Goal: Contribute content

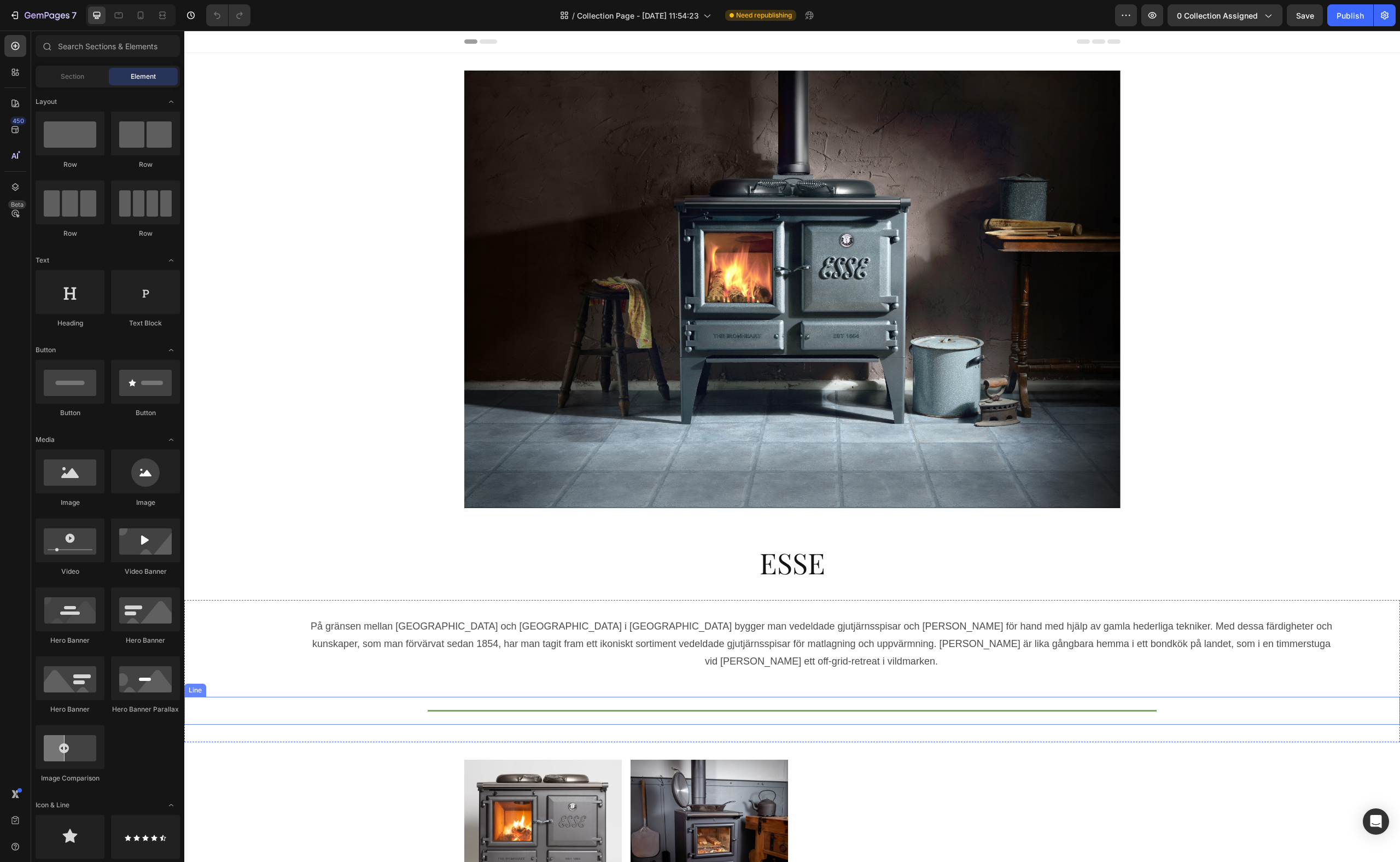
click at [528, 668] on div "På gränsen mellan [GEOGRAPHIC_DATA] och [GEOGRAPHIC_DATA] i [GEOGRAPHIC_DATA] b…" at bounding box center [792, 671] width 1215 height 107
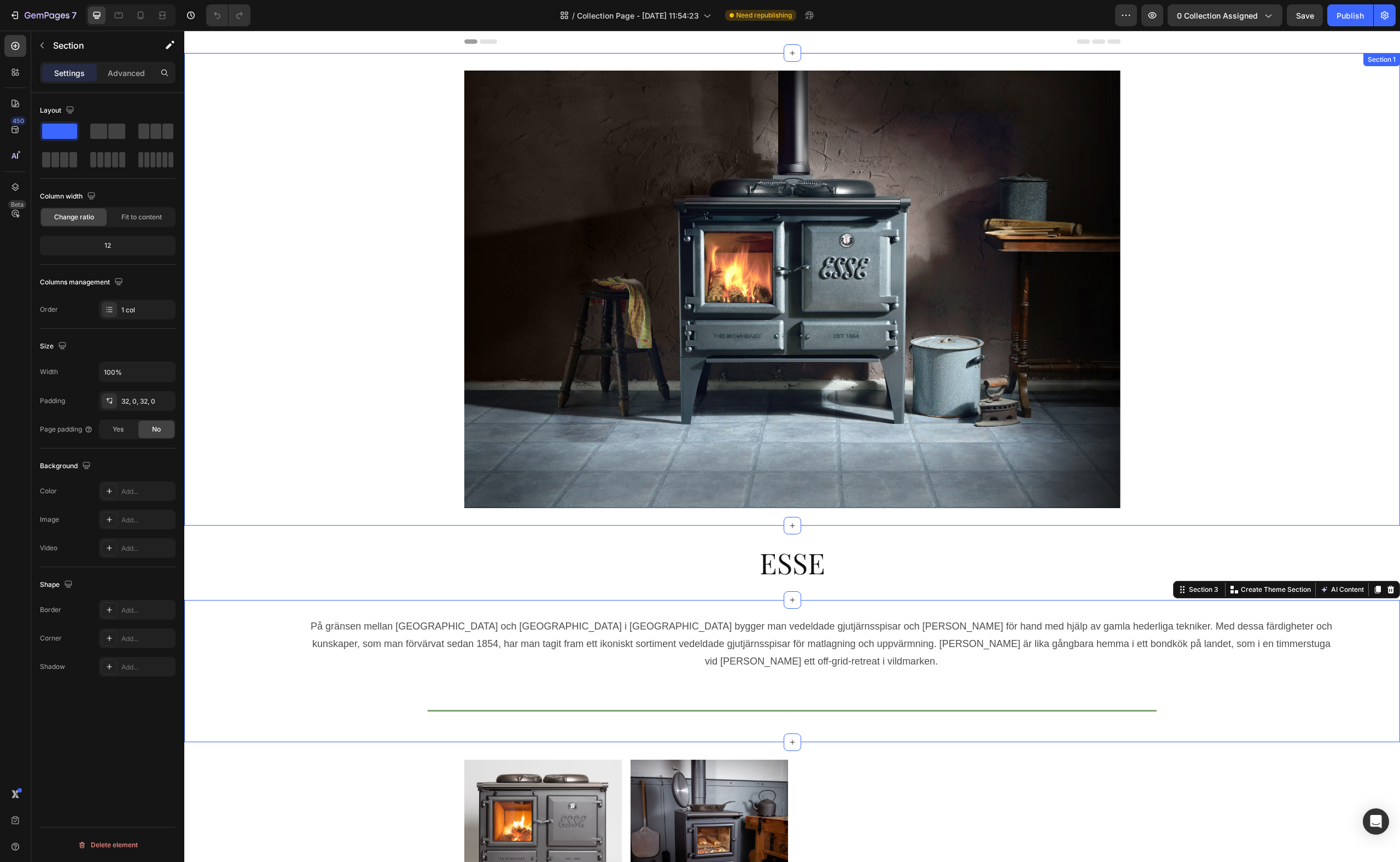
click at [1173, 283] on div "Heading Hero Banner" at bounding box center [792, 289] width 1215 height 437
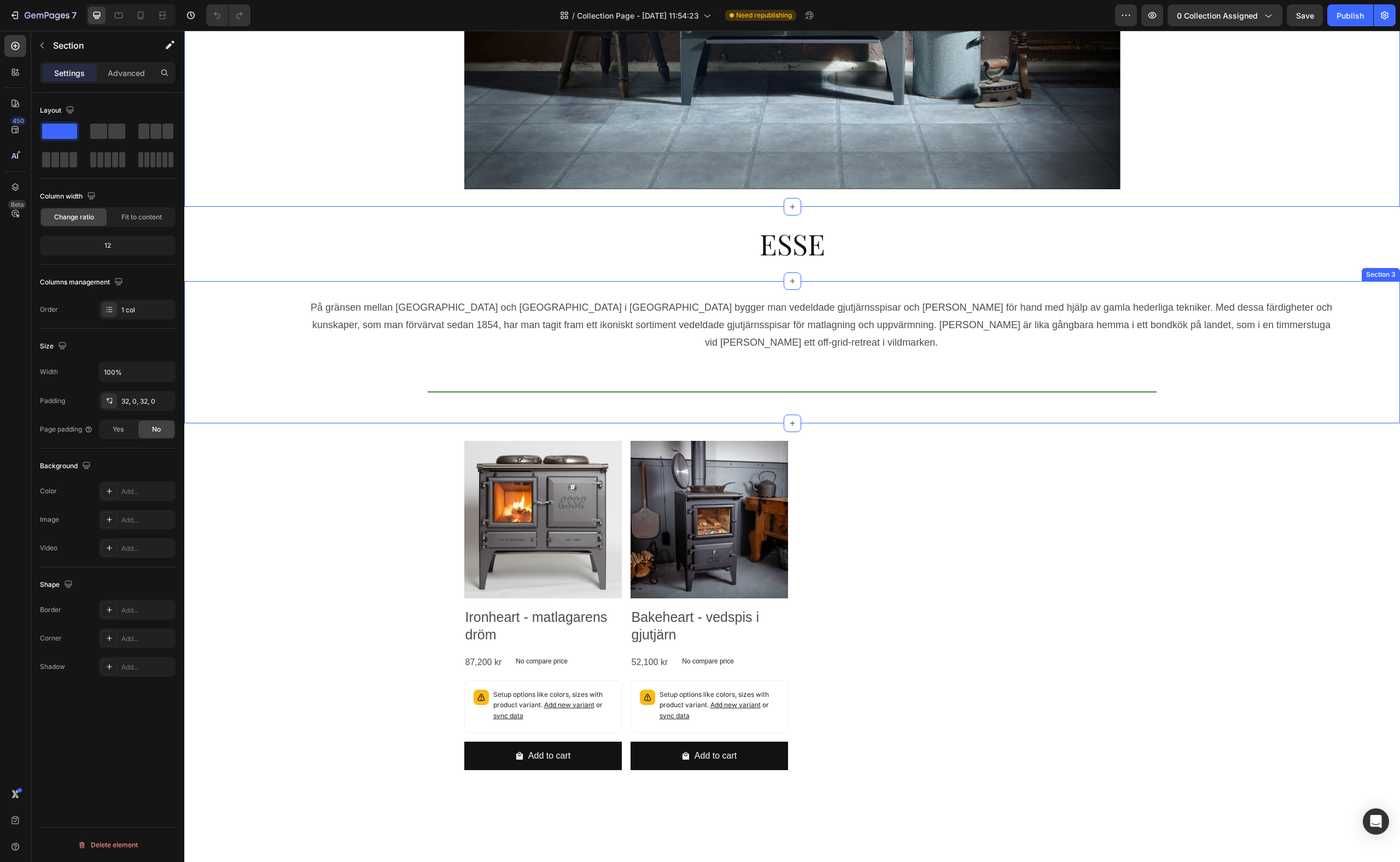
scroll to position [327, 0]
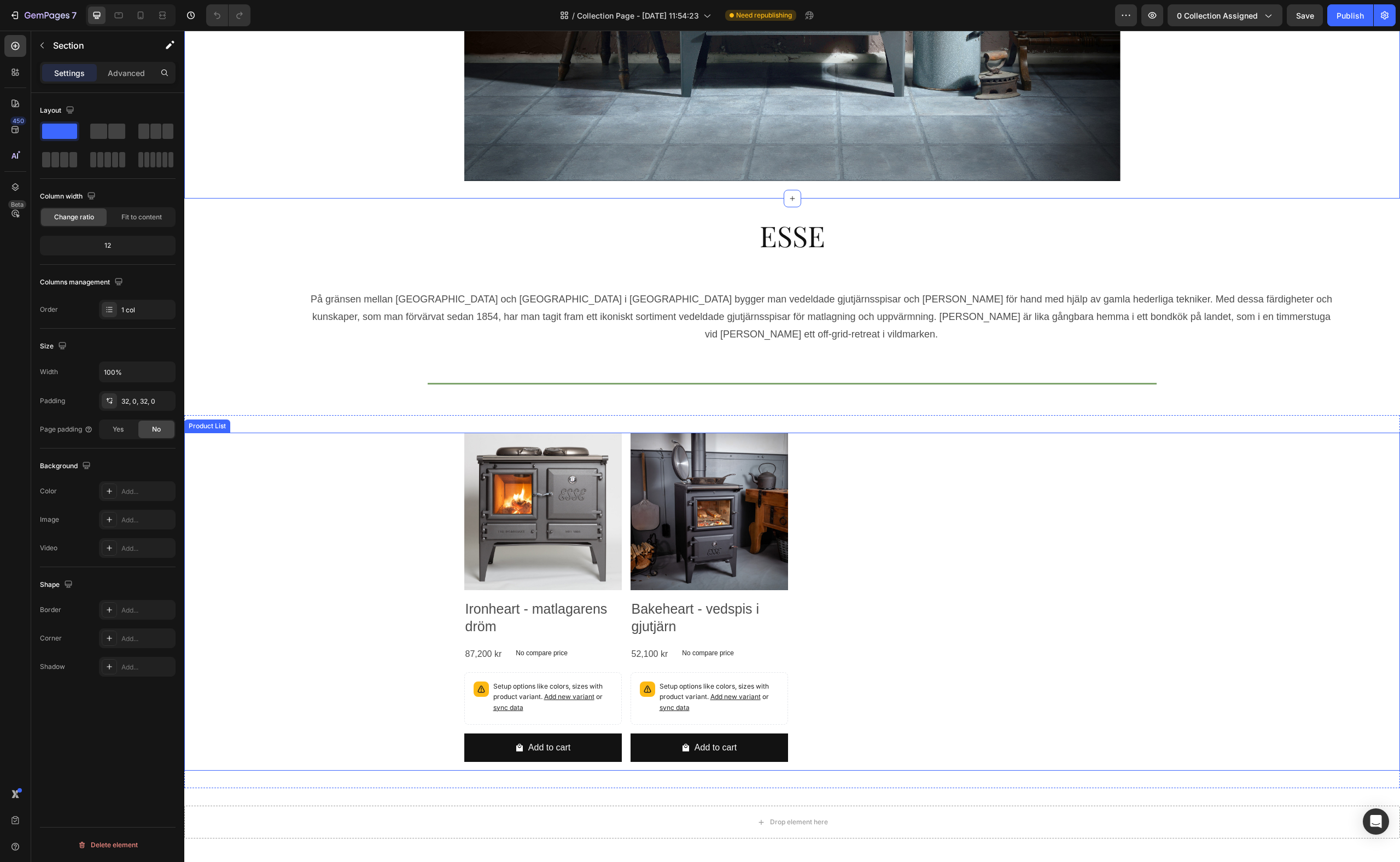
click at [1049, 549] on div "Product Images Ironheart - matlagarens dröm Product Title 87,200 kr Product Pri…" at bounding box center [793, 601] width 656 height 338
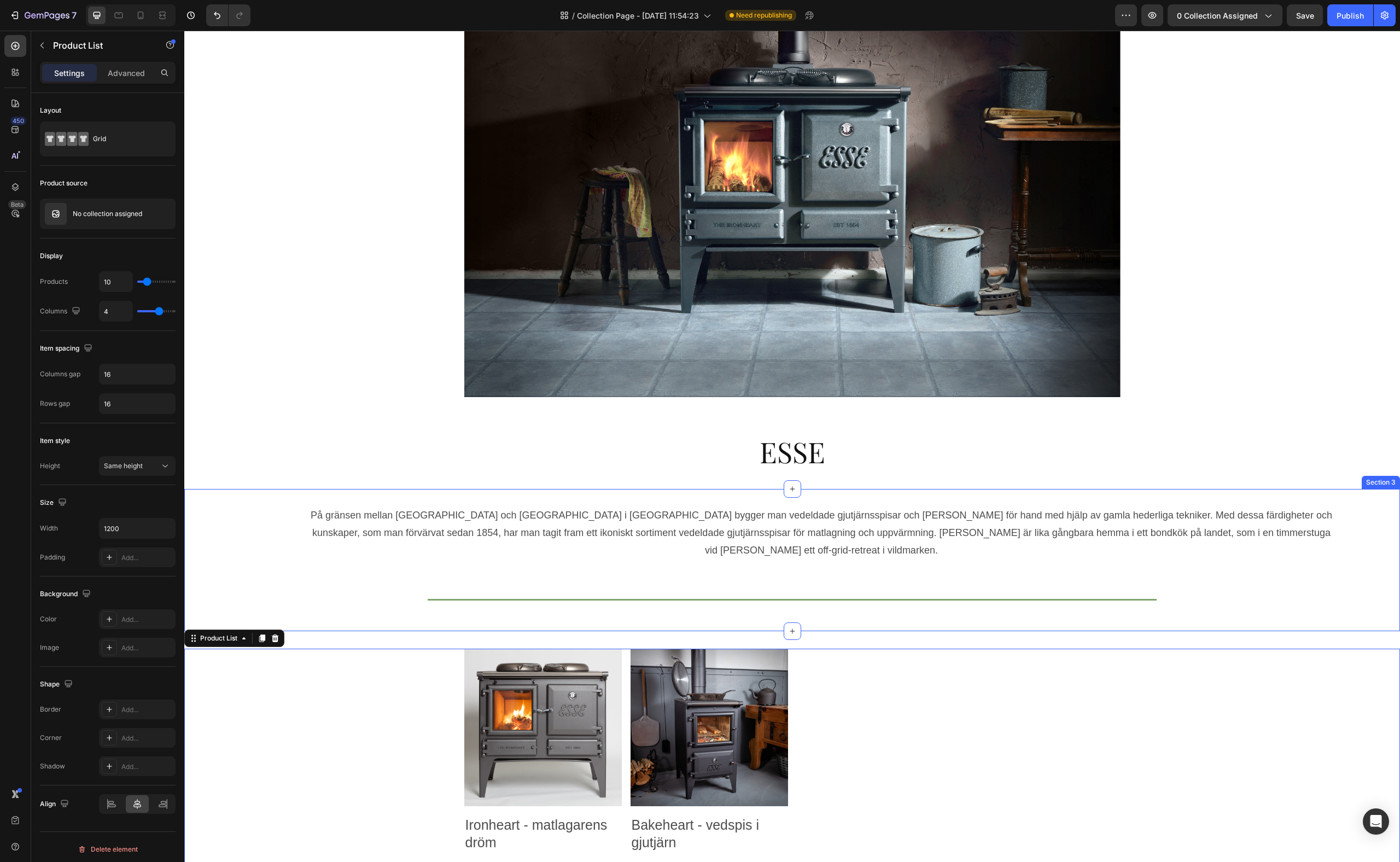
scroll to position [0, 0]
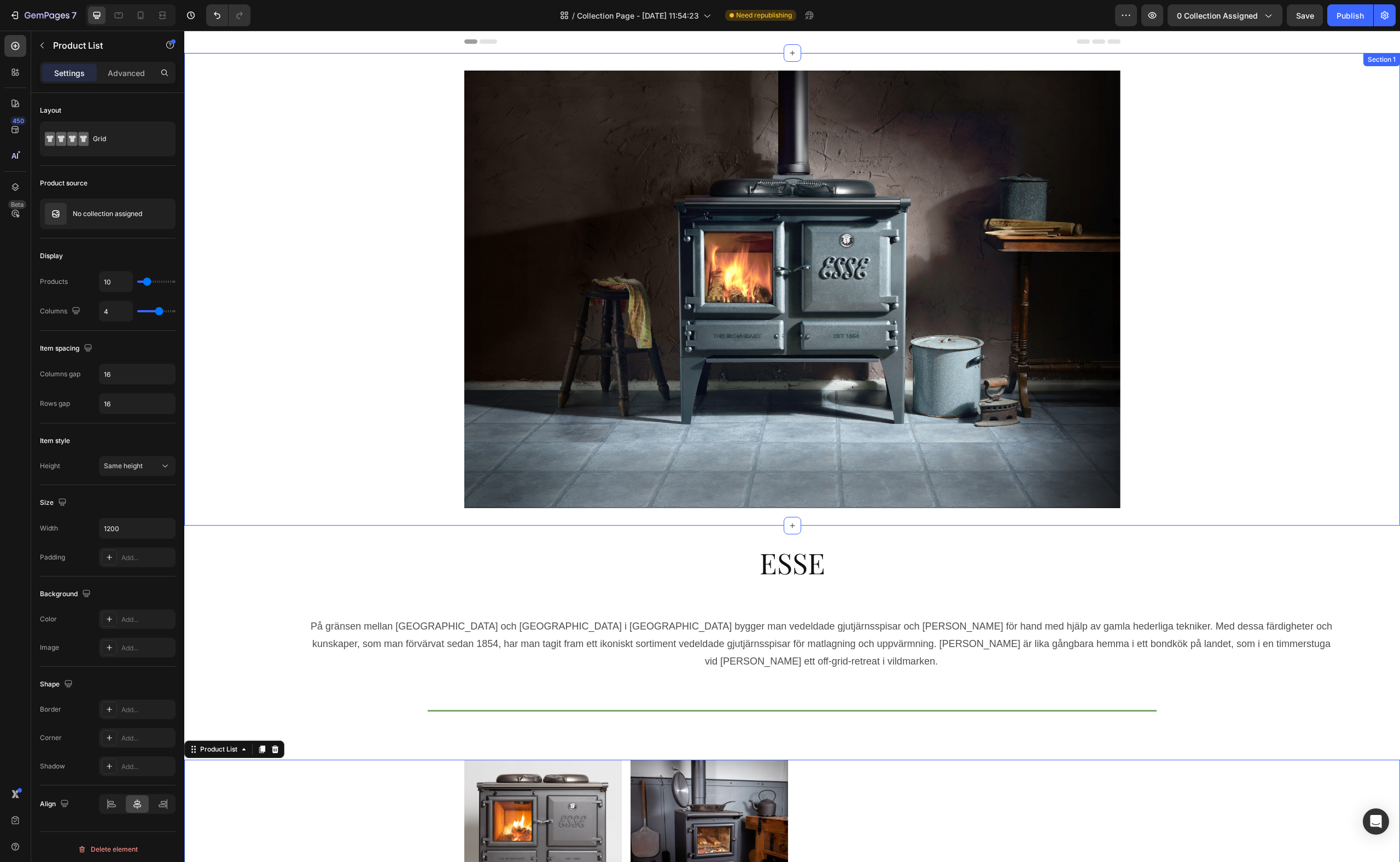
click at [1220, 334] on div "Heading Hero Banner" at bounding box center [792, 289] width 1215 height 437
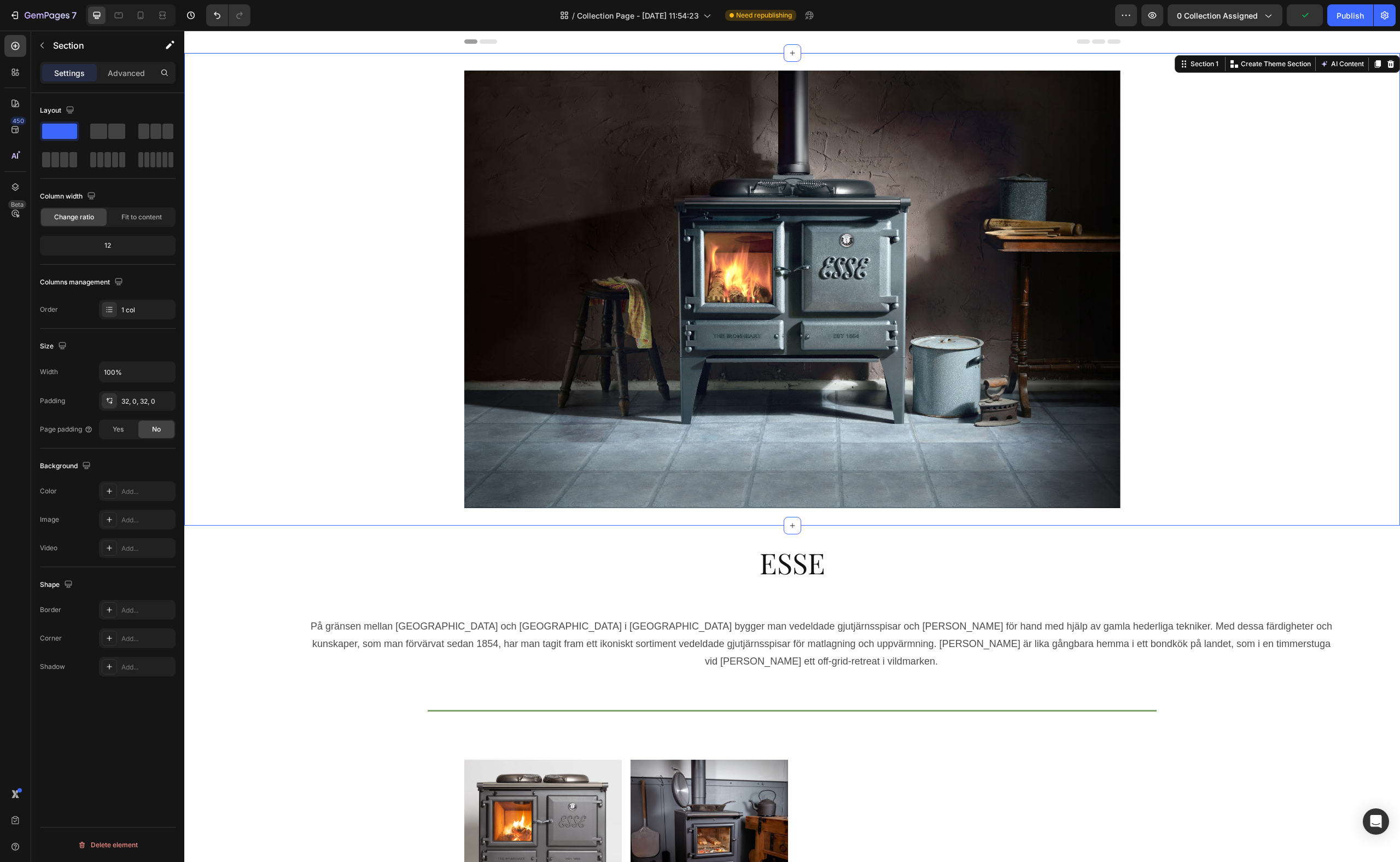
click at [1190, 298] on div "Heading Hero Banner" at bounding box center [792, 289] width 1215 height 437
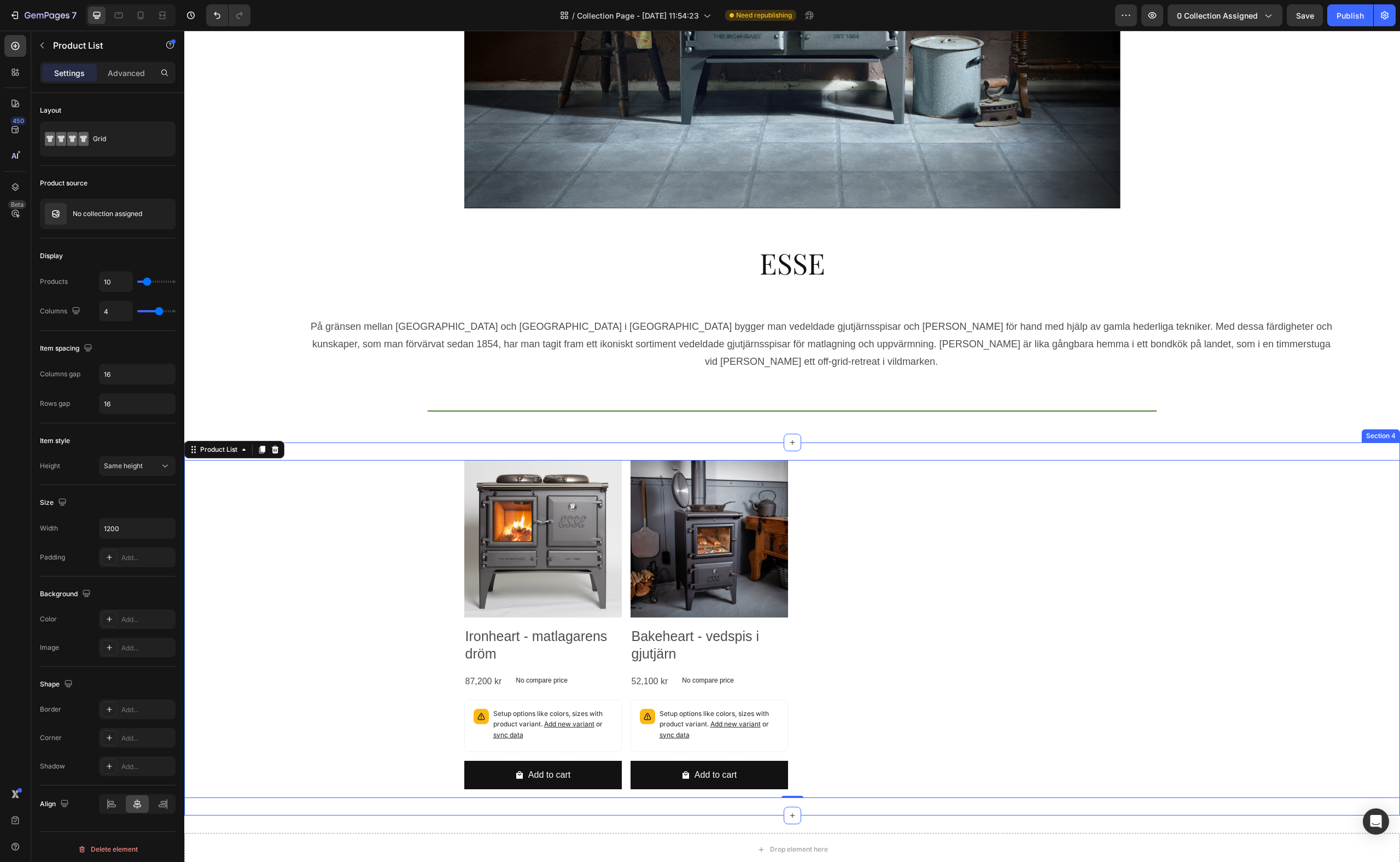
scroll to position [364, 0]
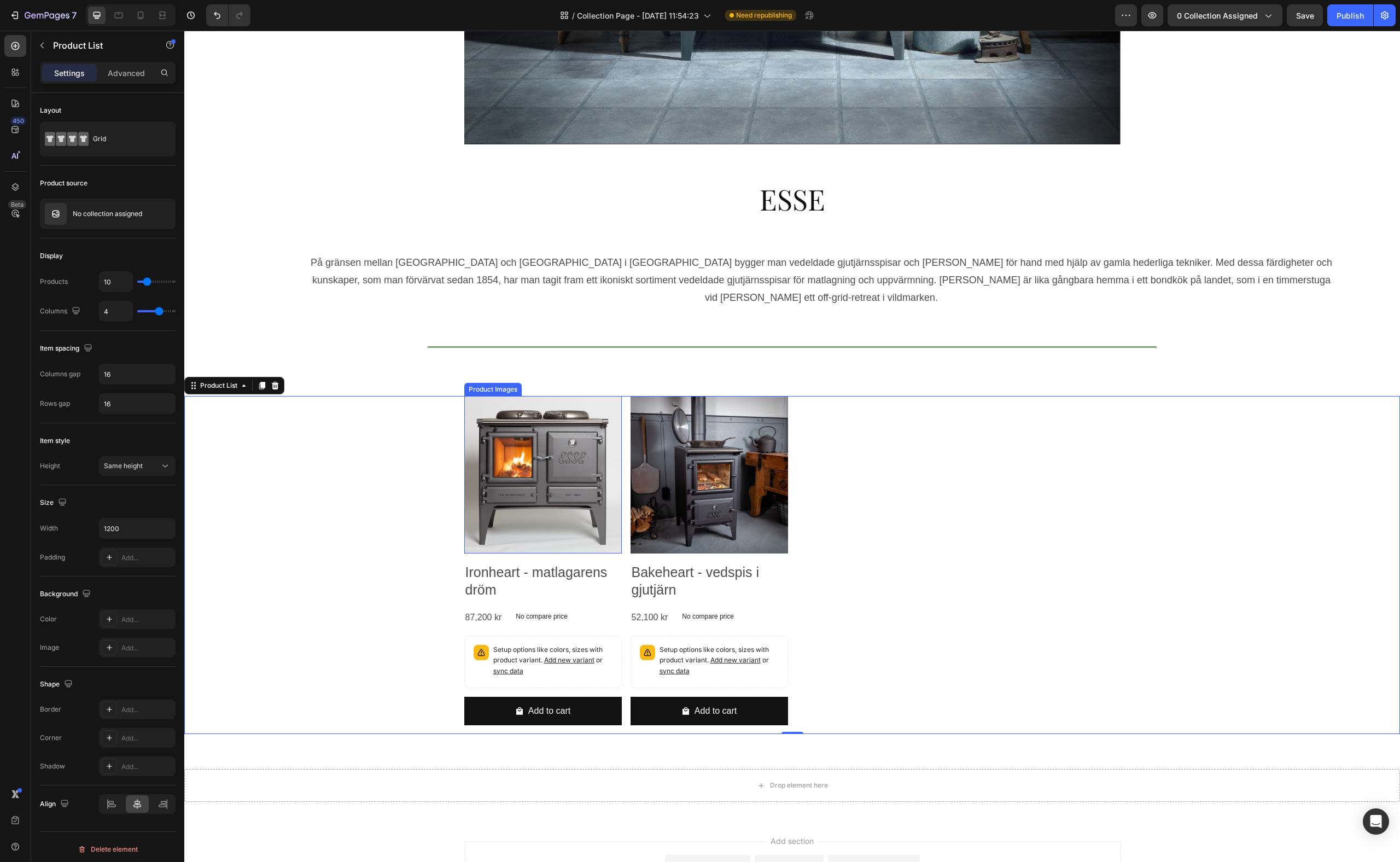
click at [567, 441] on img at bounding box center [543, 474] width 157 height 157
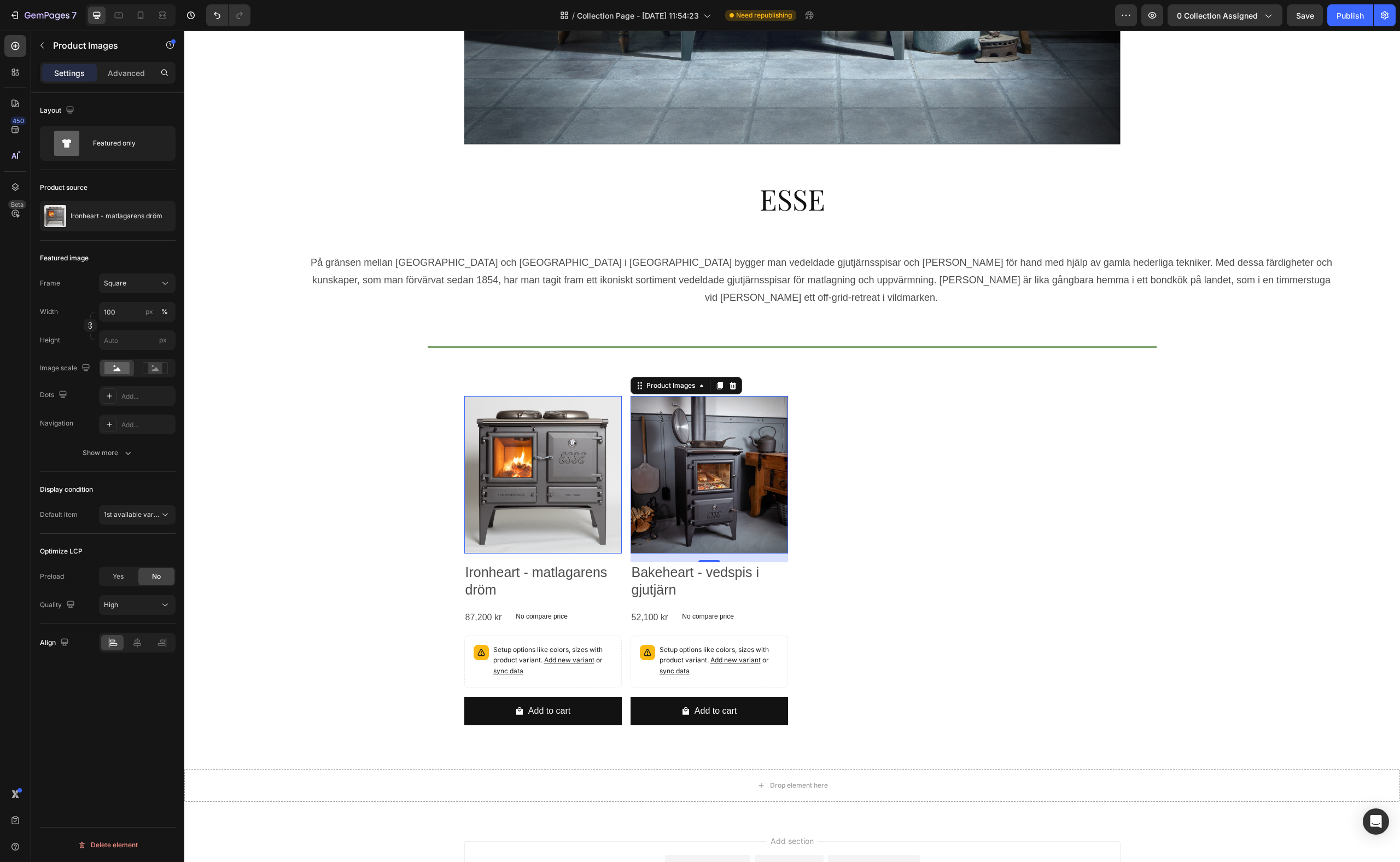
click at [707, 449] on img at bounding box center [709, 474] width 157 height 157
click at [953, 477] on div "Product Images 16 Ironheart - matlagarens dröm Product Title 87,200 kr Product …" at bounding box center [793, 564] width 656 height 338
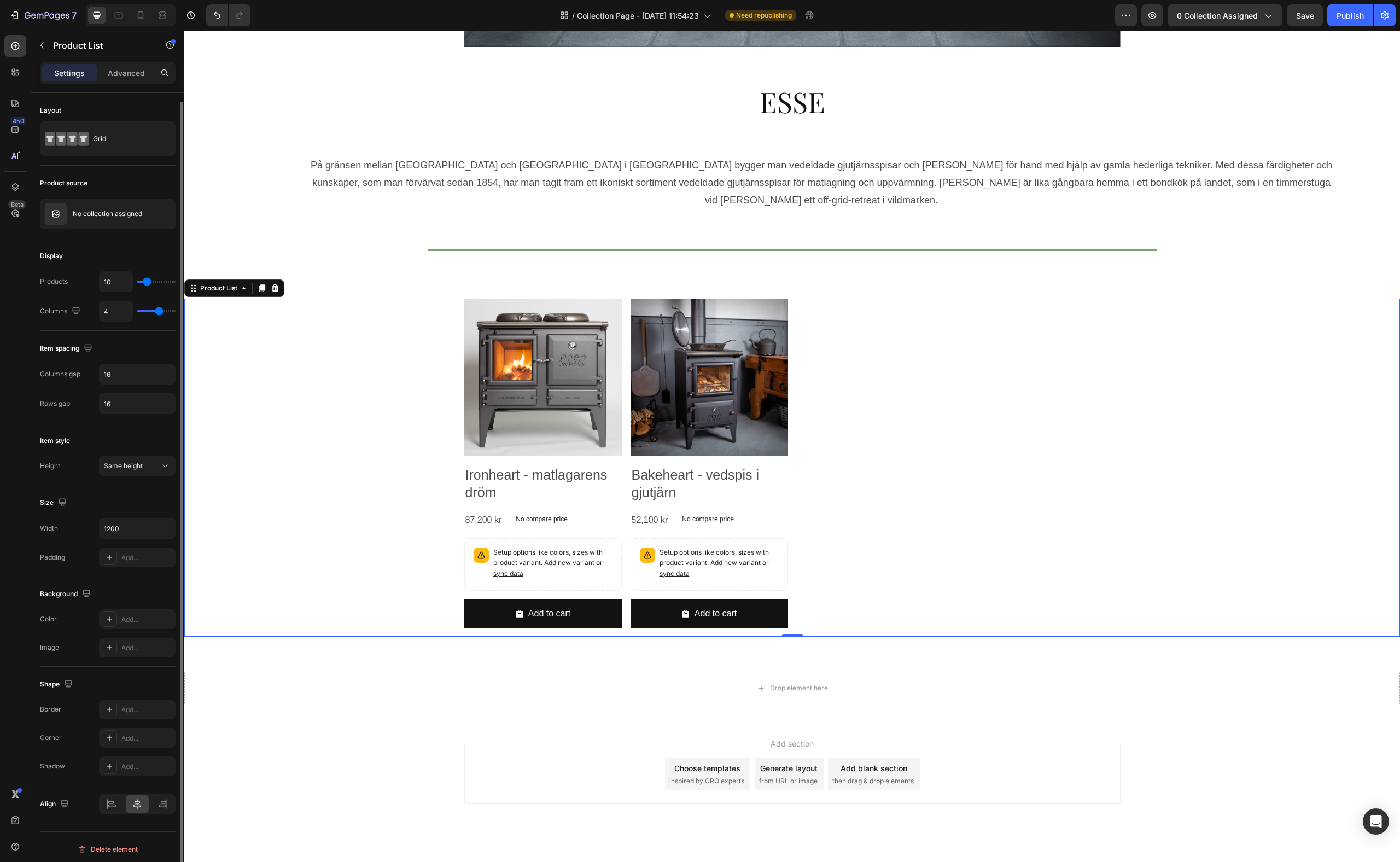
scroll to position [4, 0]
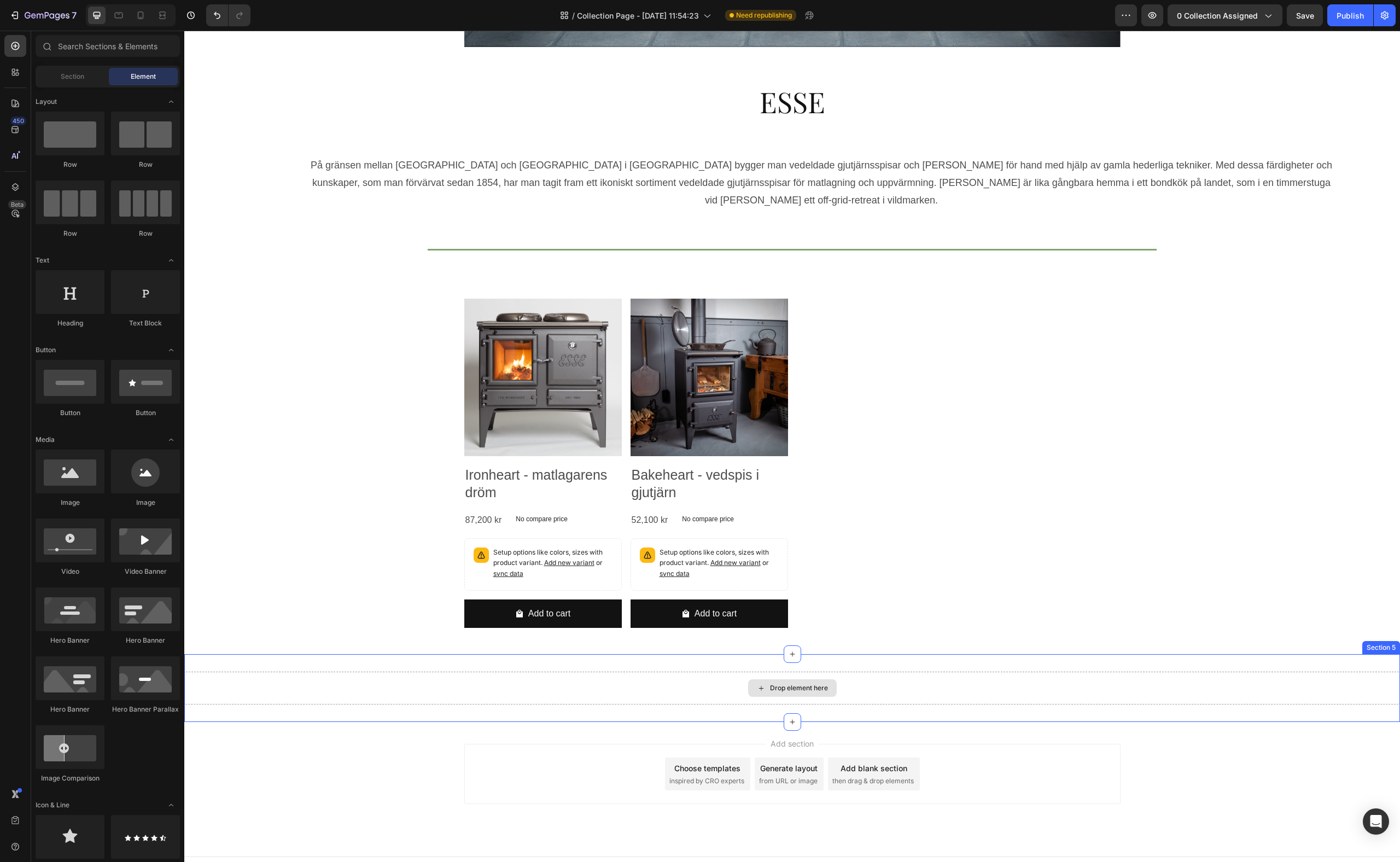
click at [793, 684] on div "Drop element here" at bounding box center [799, 688] width 58 height 9
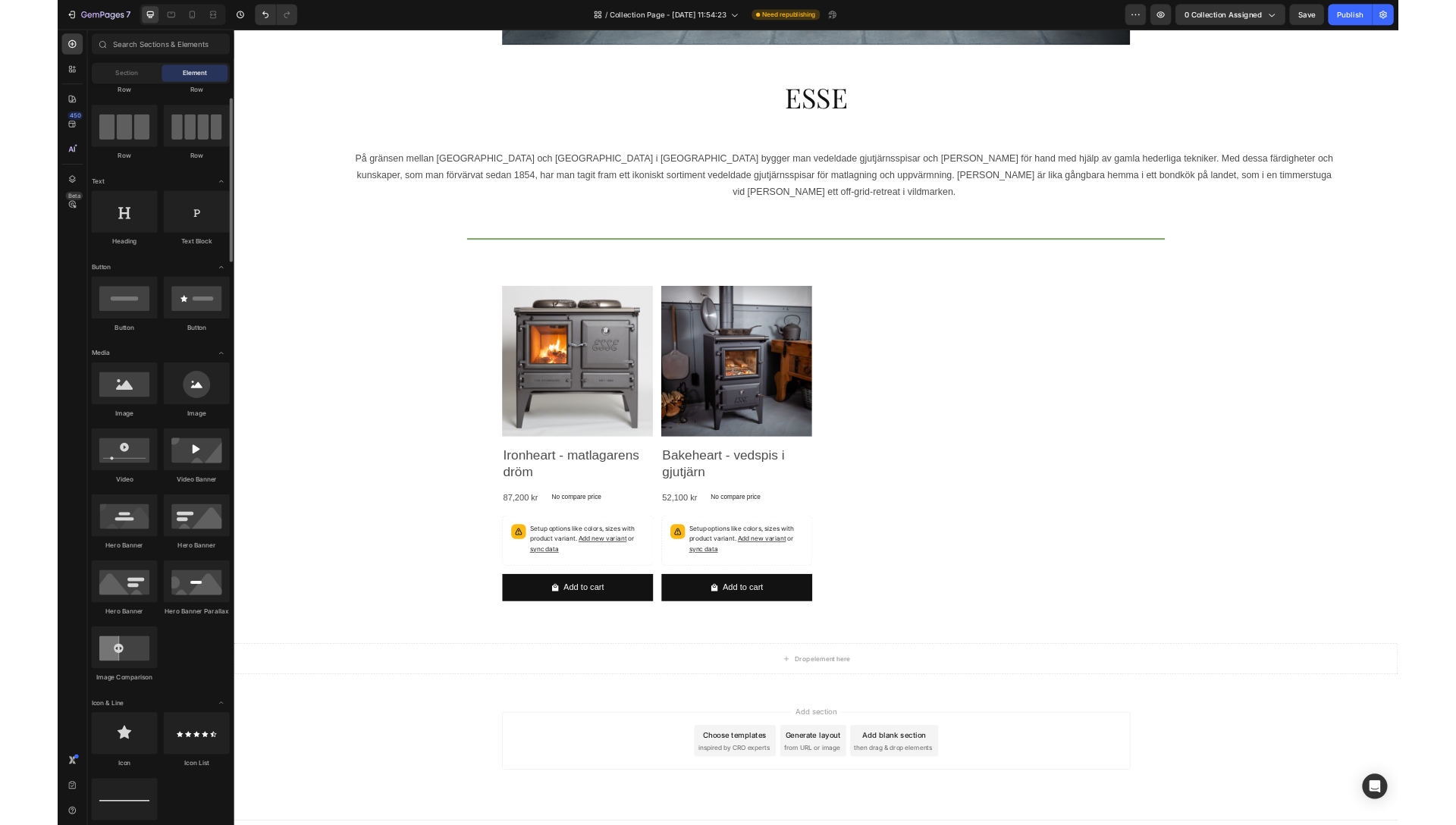
scroll to position [191, 0]
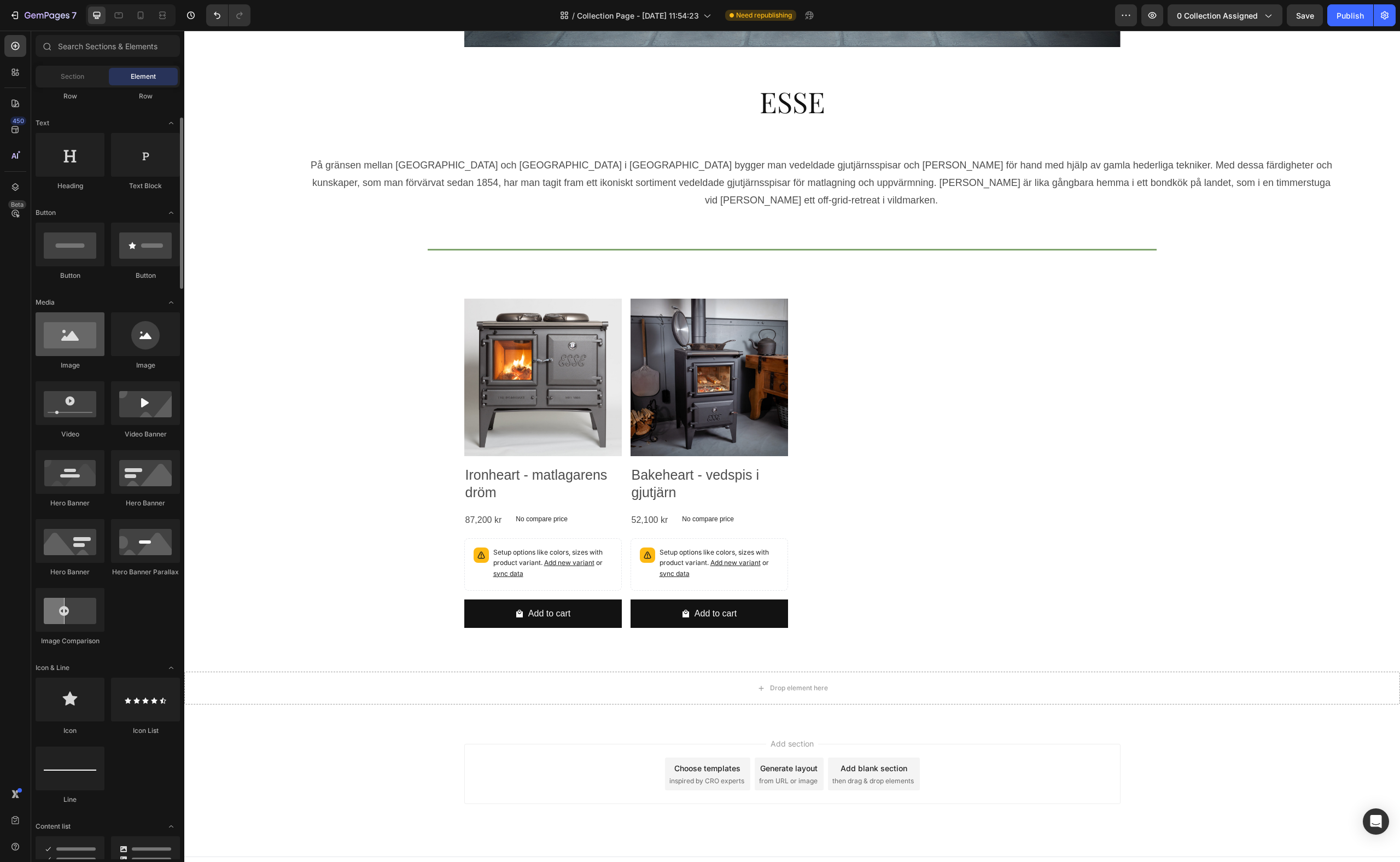
click at [74, 344] on div at bounding box center [69, 334] width 69 height 44
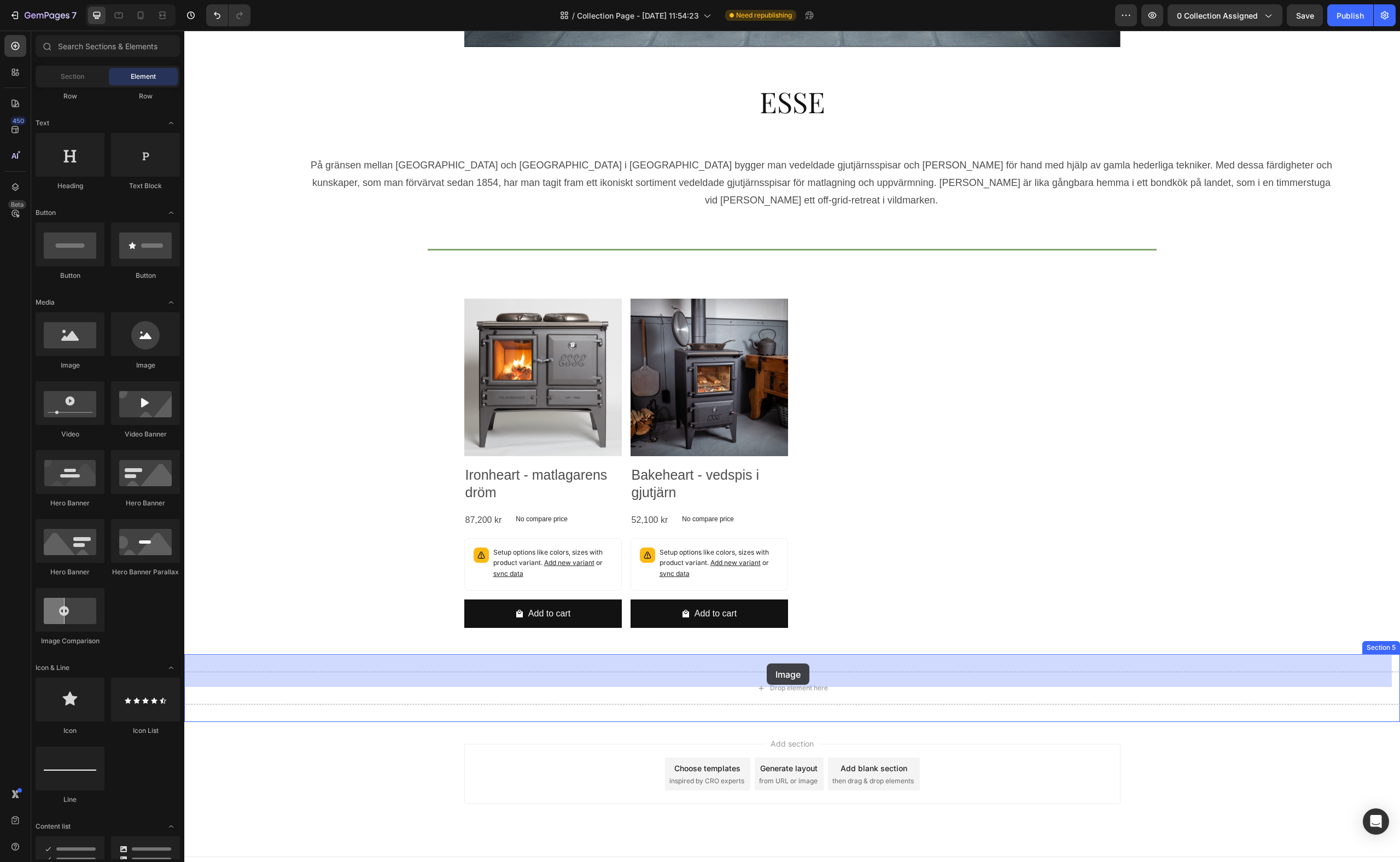
drag, startPoint x: 255, startPoint y: 371, endPoint x: 767, endPoint y: 663, distance: 589.4
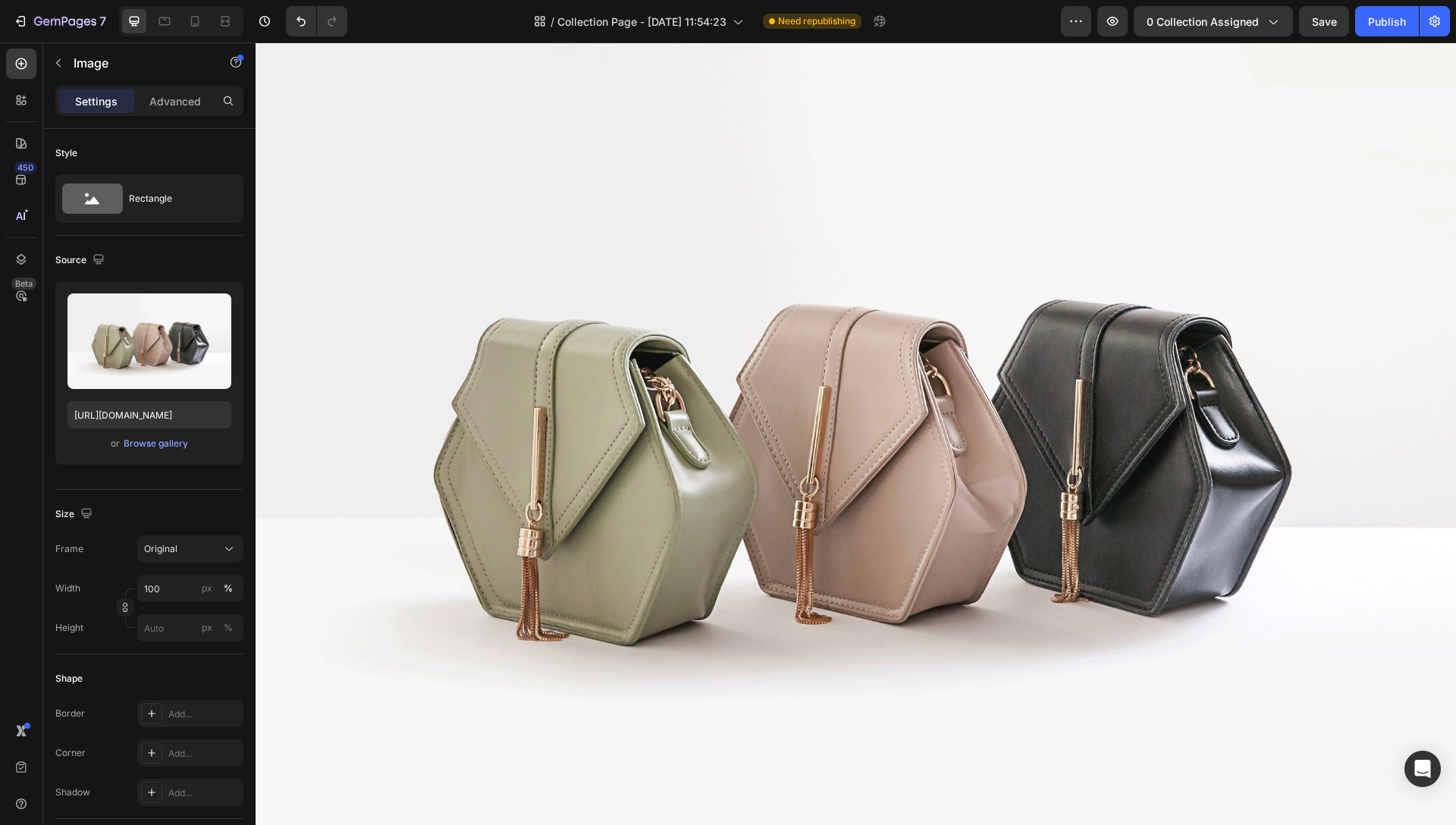
scroll to position [1577, 0]
click at [819, 491] on img at bounding box center [855, 442] width 1200 height 900
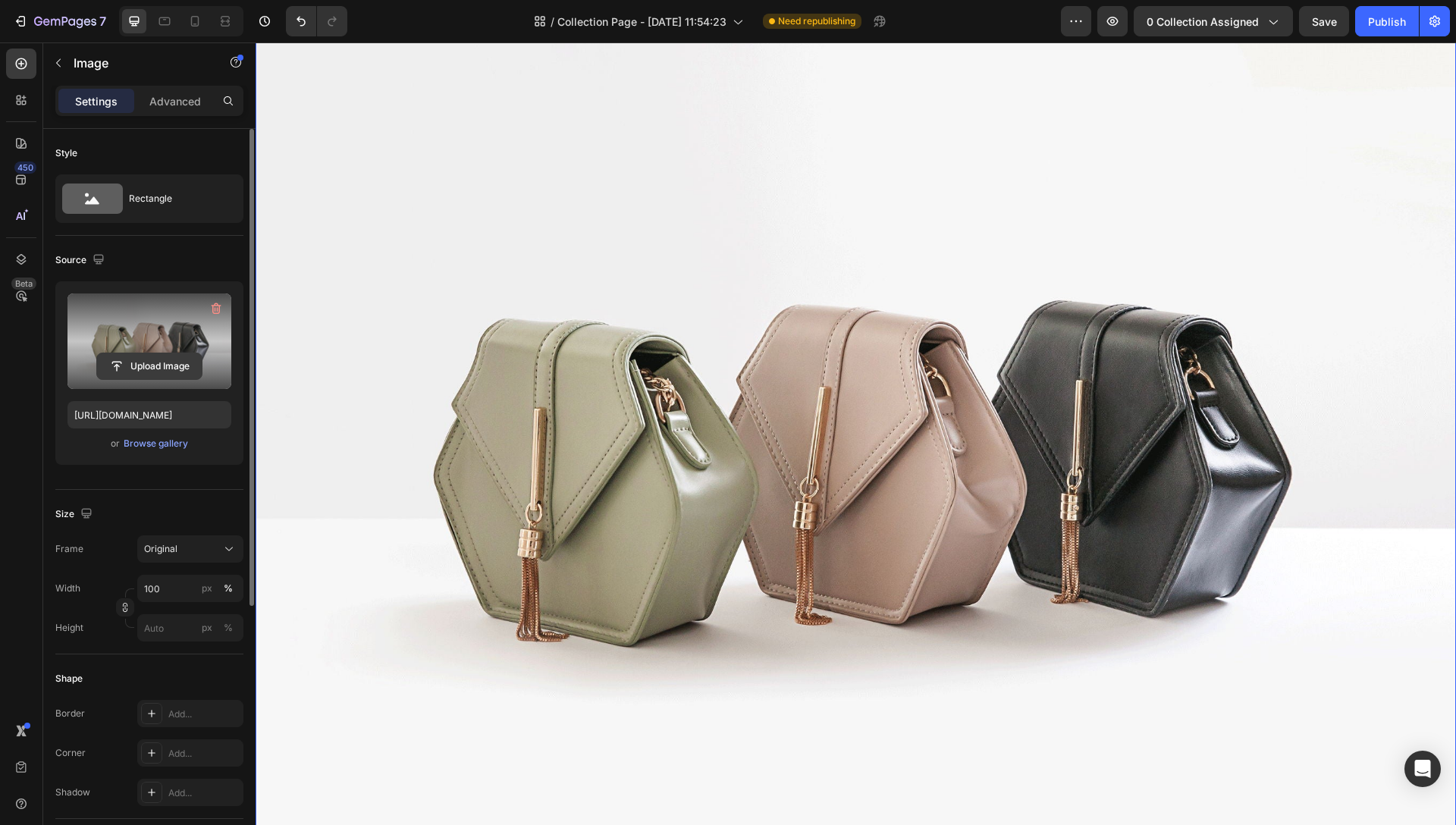
click at [142, 355] on input "file" at bounding box center [149, 365] width 105 height 25
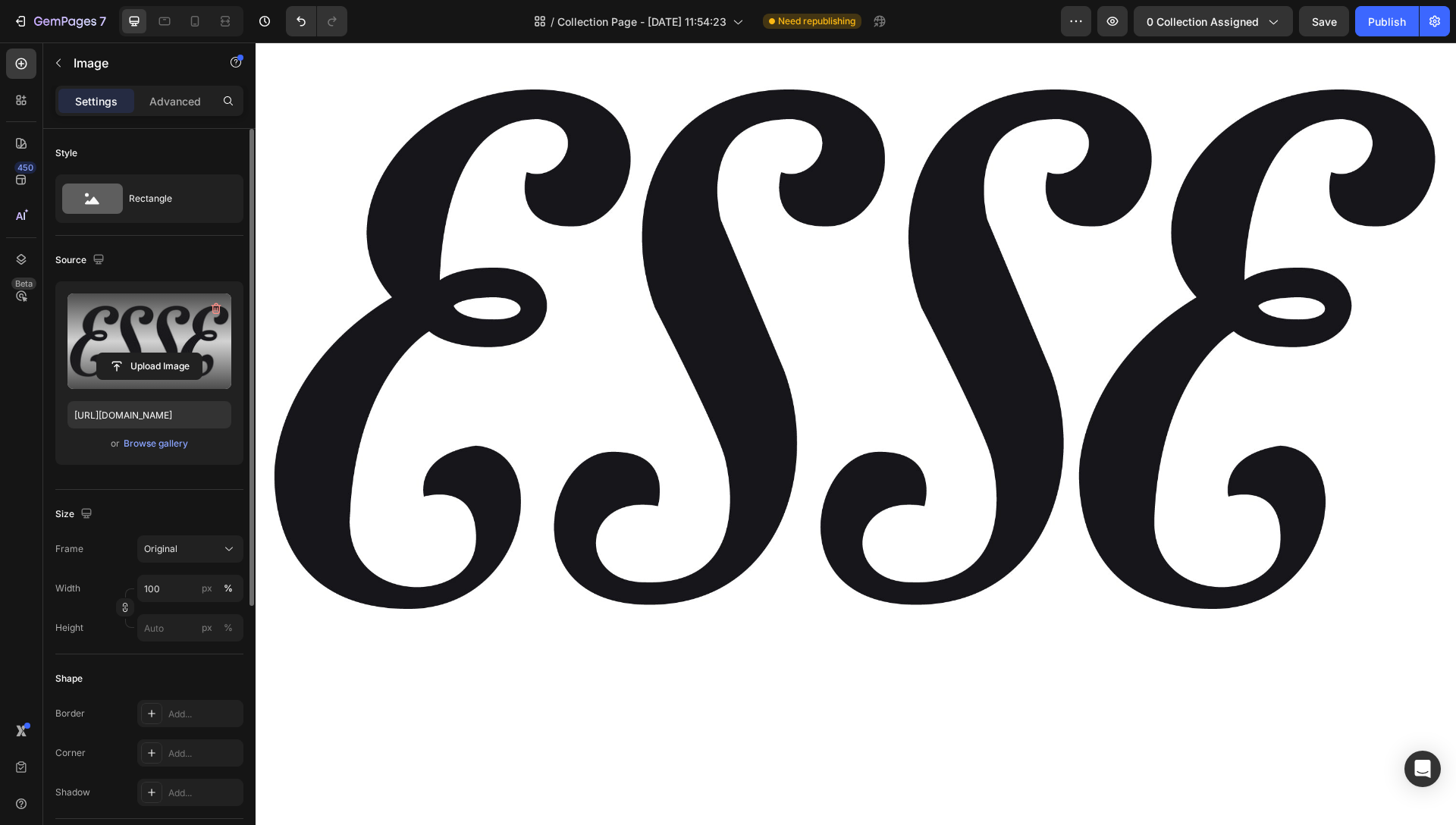
scroll to position [1863, 0]
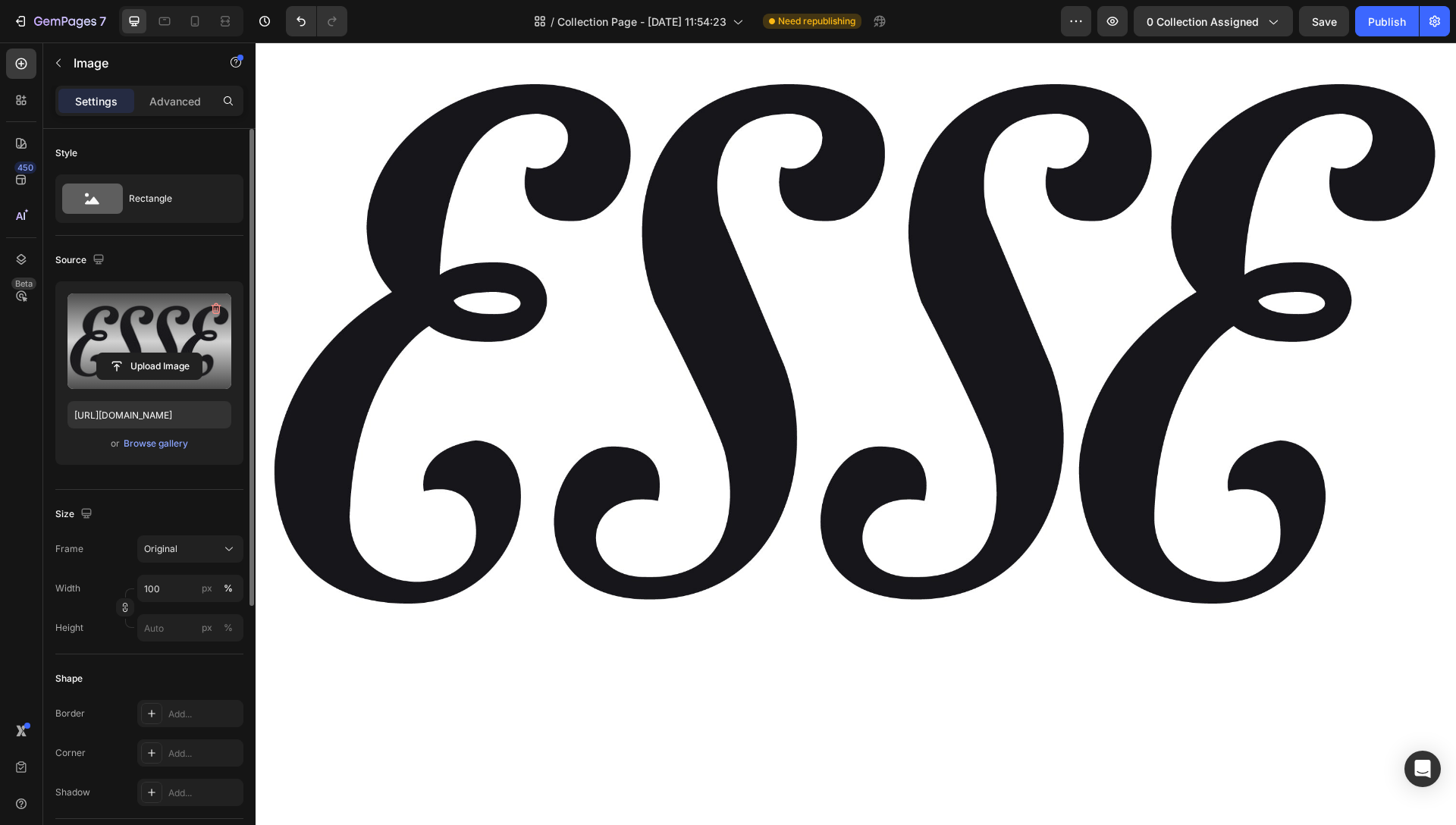
click at [157, 342] on label at bounding box center [148, 341] width 163 height 95
click at [157, 353] on input "file" at bounding box center [149, 365] width 105 height 25
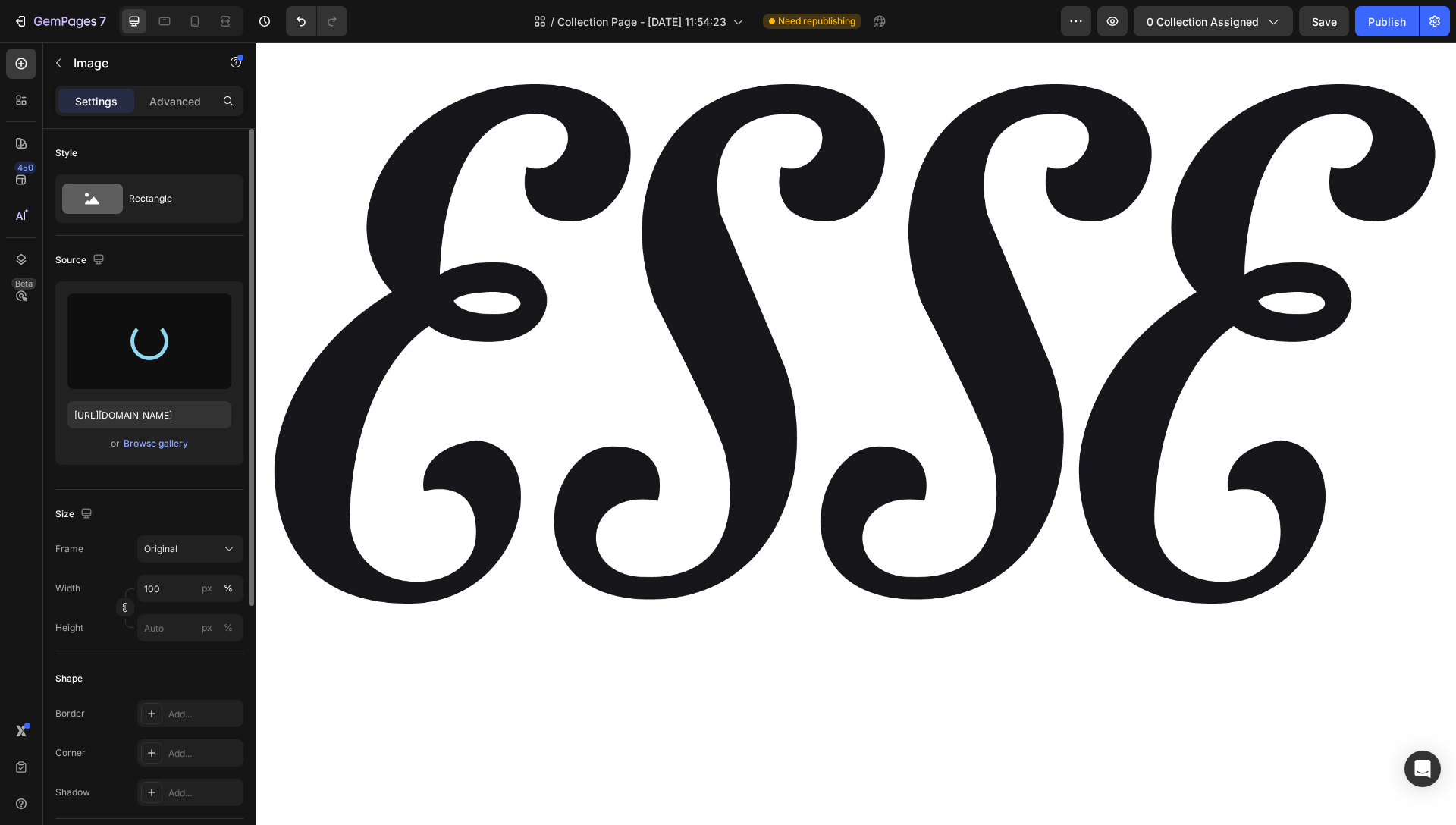
type input "[URL][DOMAIN_NAME]"
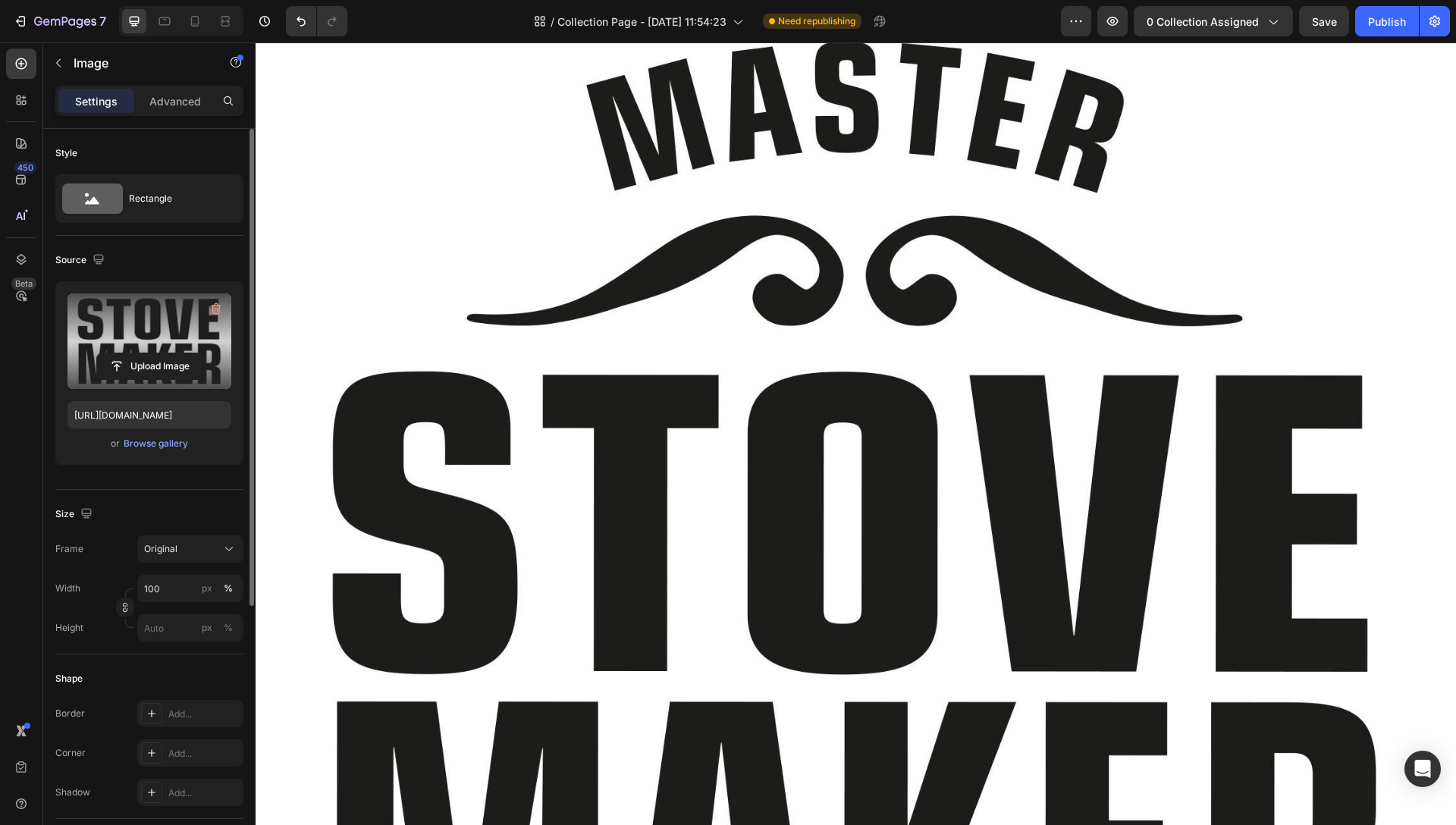
scroll to position [1022, 0]
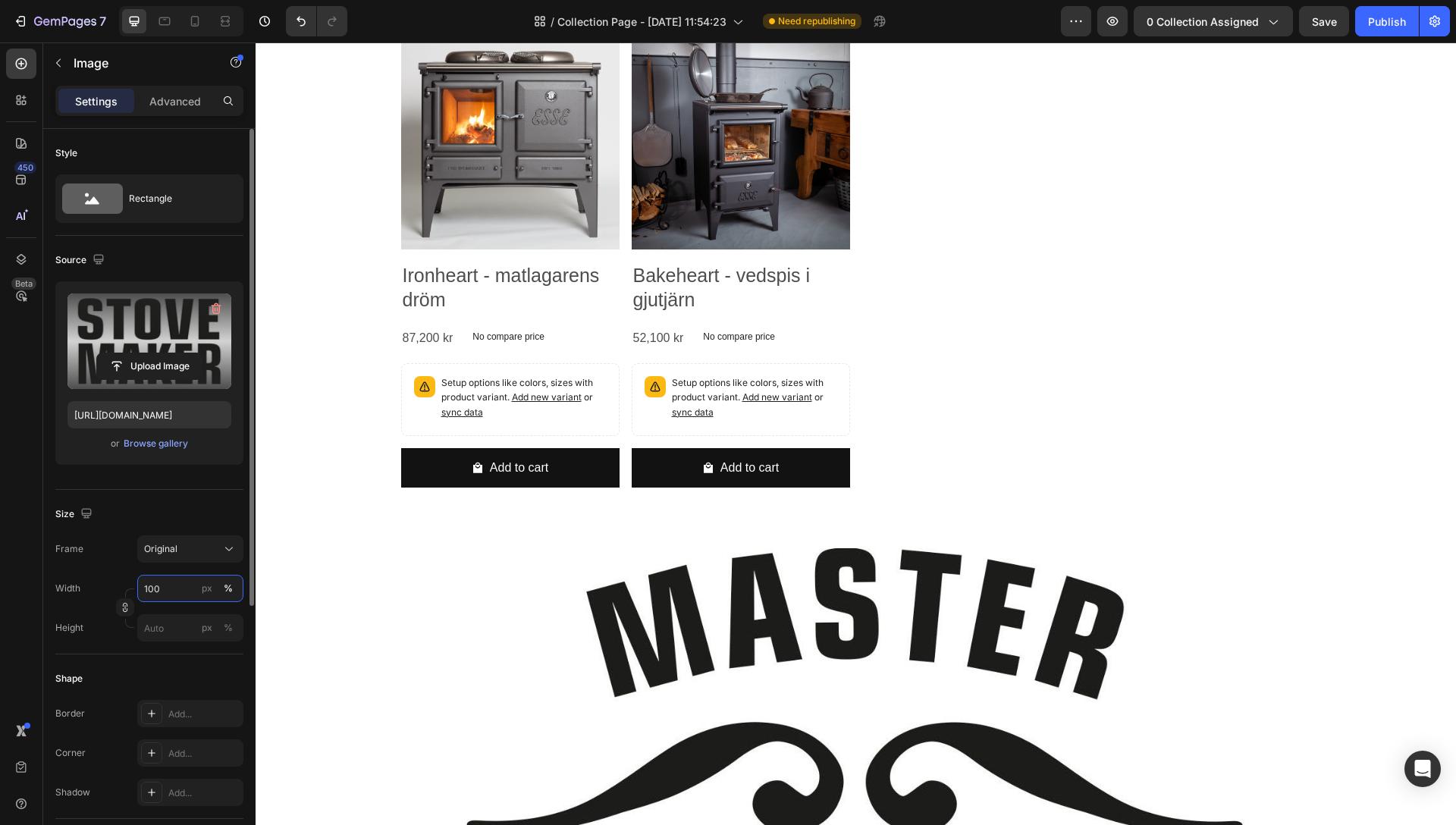
click at [185, 582] on input "100" at bounding box center [190, 588] width 106 height 27
click at [185, 586] on input "100" at bounding box center [190, 588] width 106 height 27
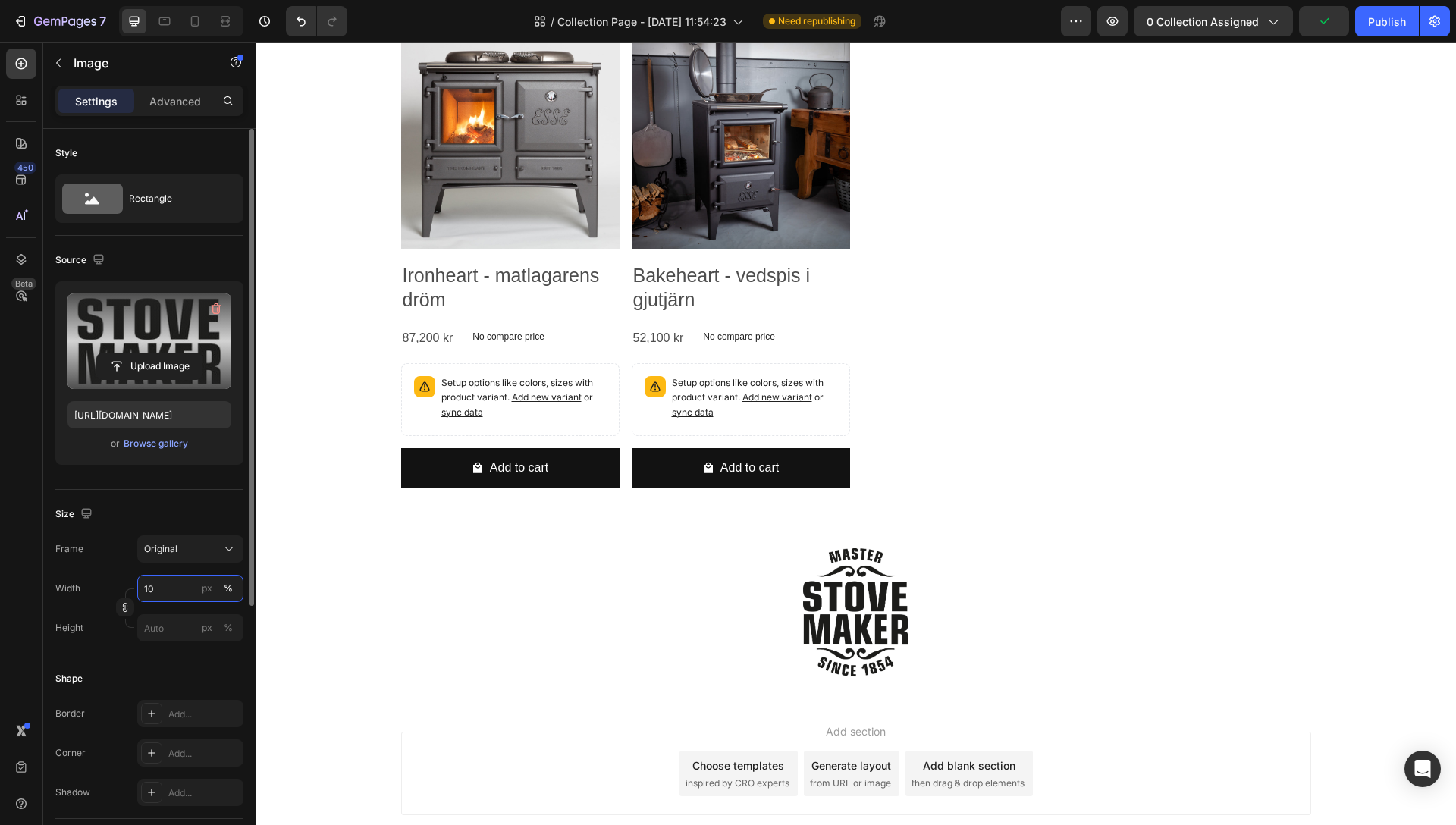
type input "1"
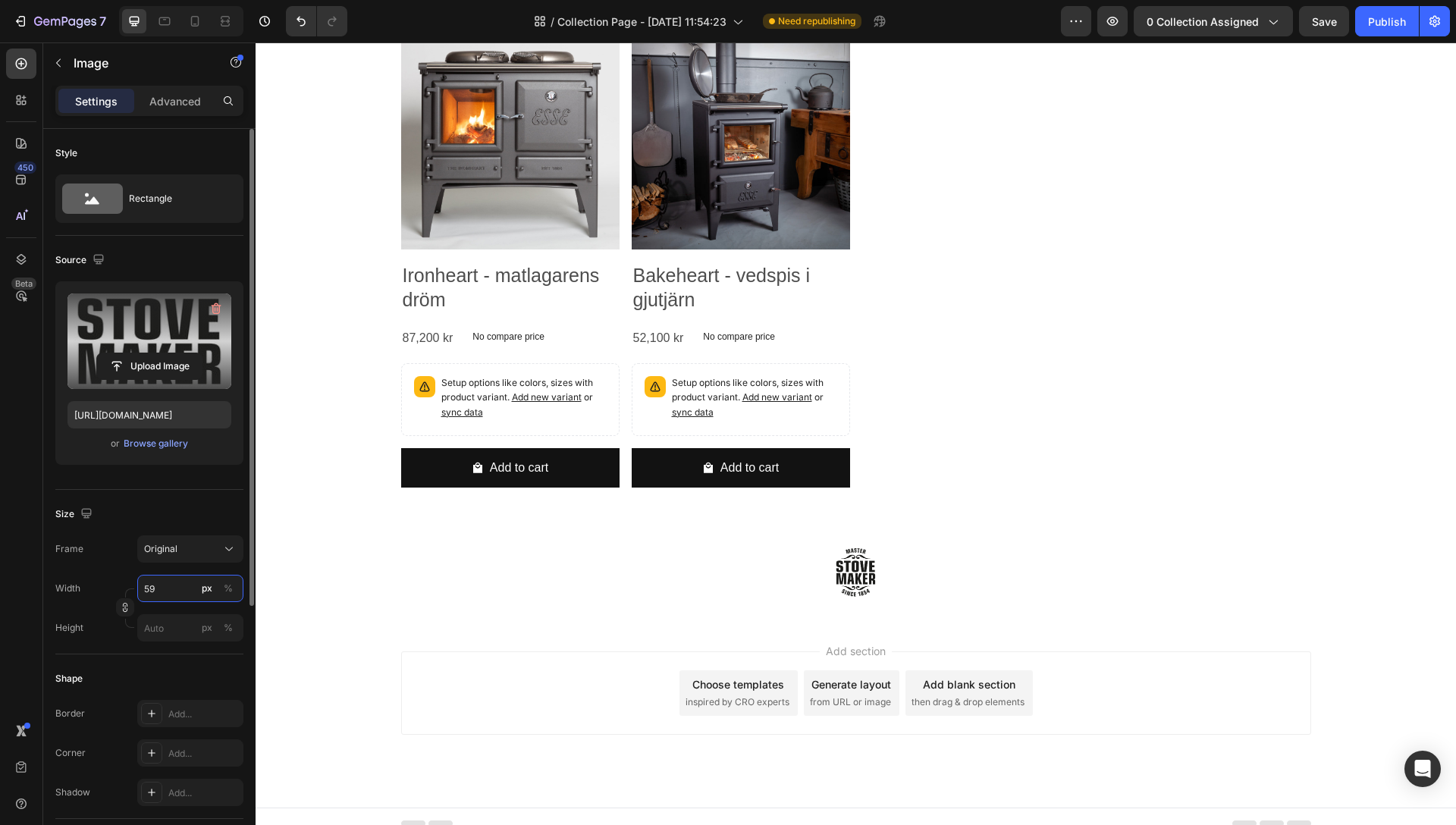
type input "5"
type input "6"
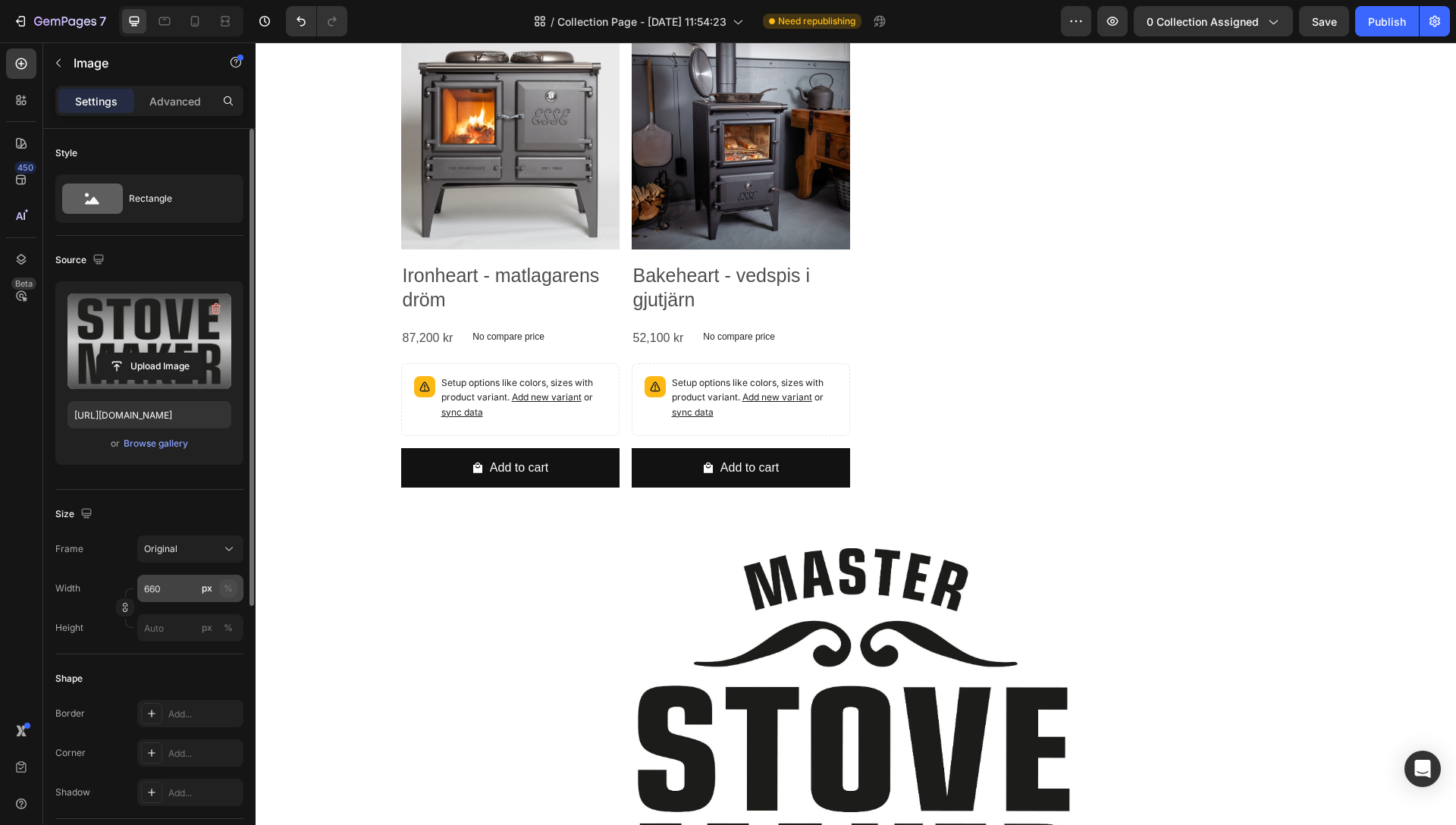
click at [224, 588] on div "%" at bounding box center [229, 588] width 9 height 13
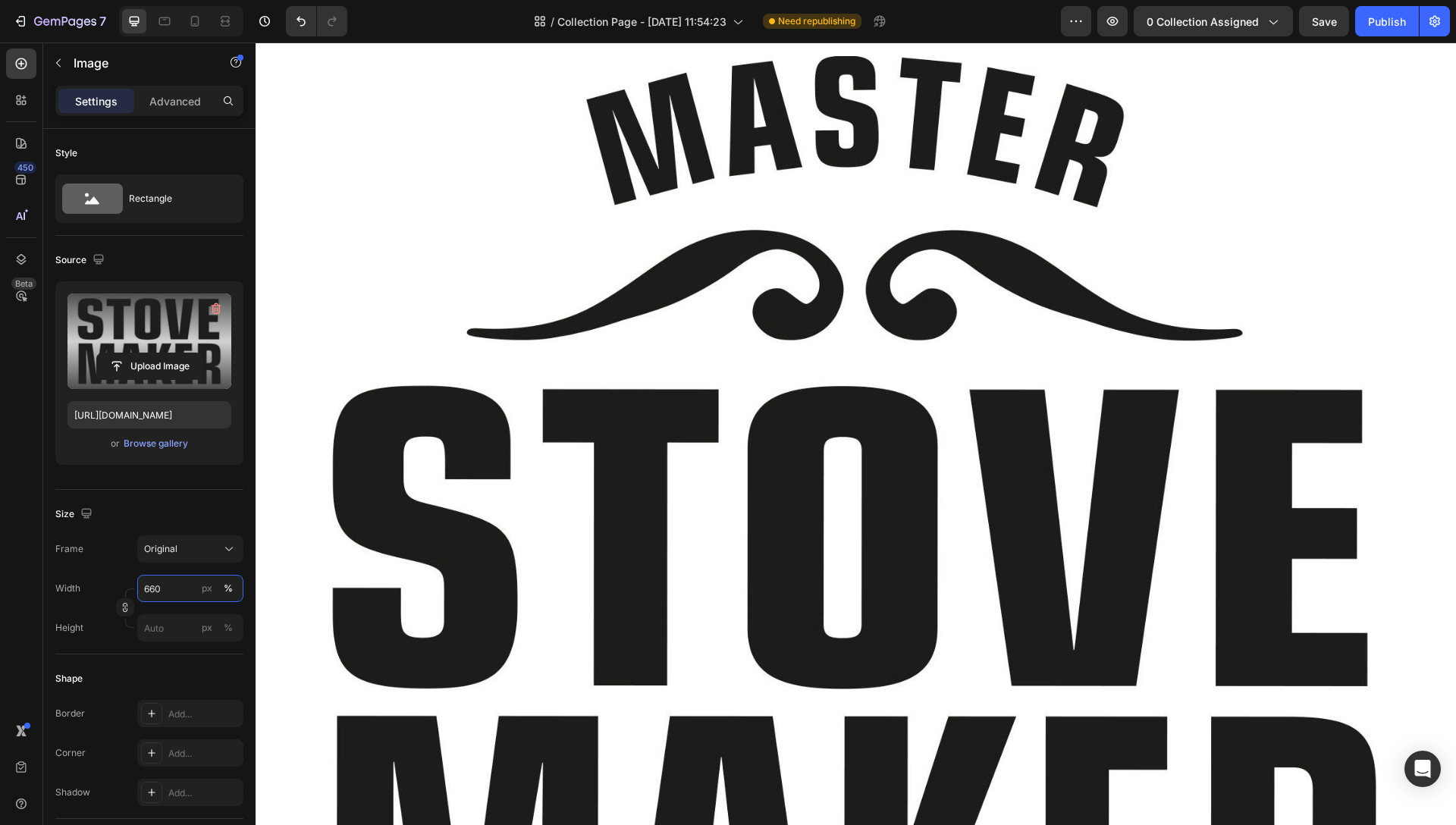
scroll to position [1570, 0]
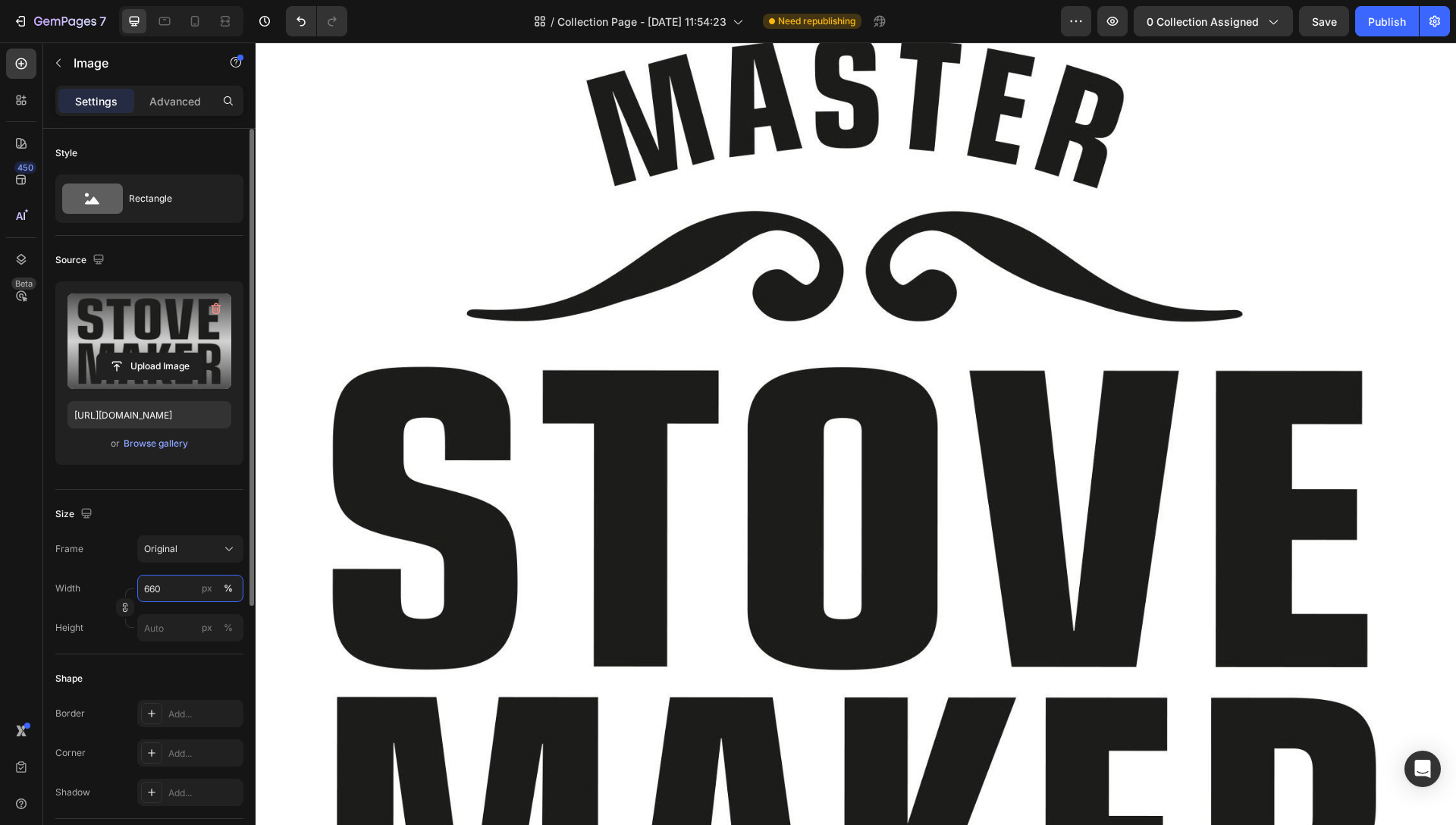
click at [174, 589] on input "660" at bounding box center [190, 588] width 106 height 27
drag, startPoint x: 176, startPoint y: 589, endPoint x: 105, endPoint y: 588, distance: 71.0
click at [105, 588] on div "Width 660 px %" at bounding box center [149, 588] width 188 height 27
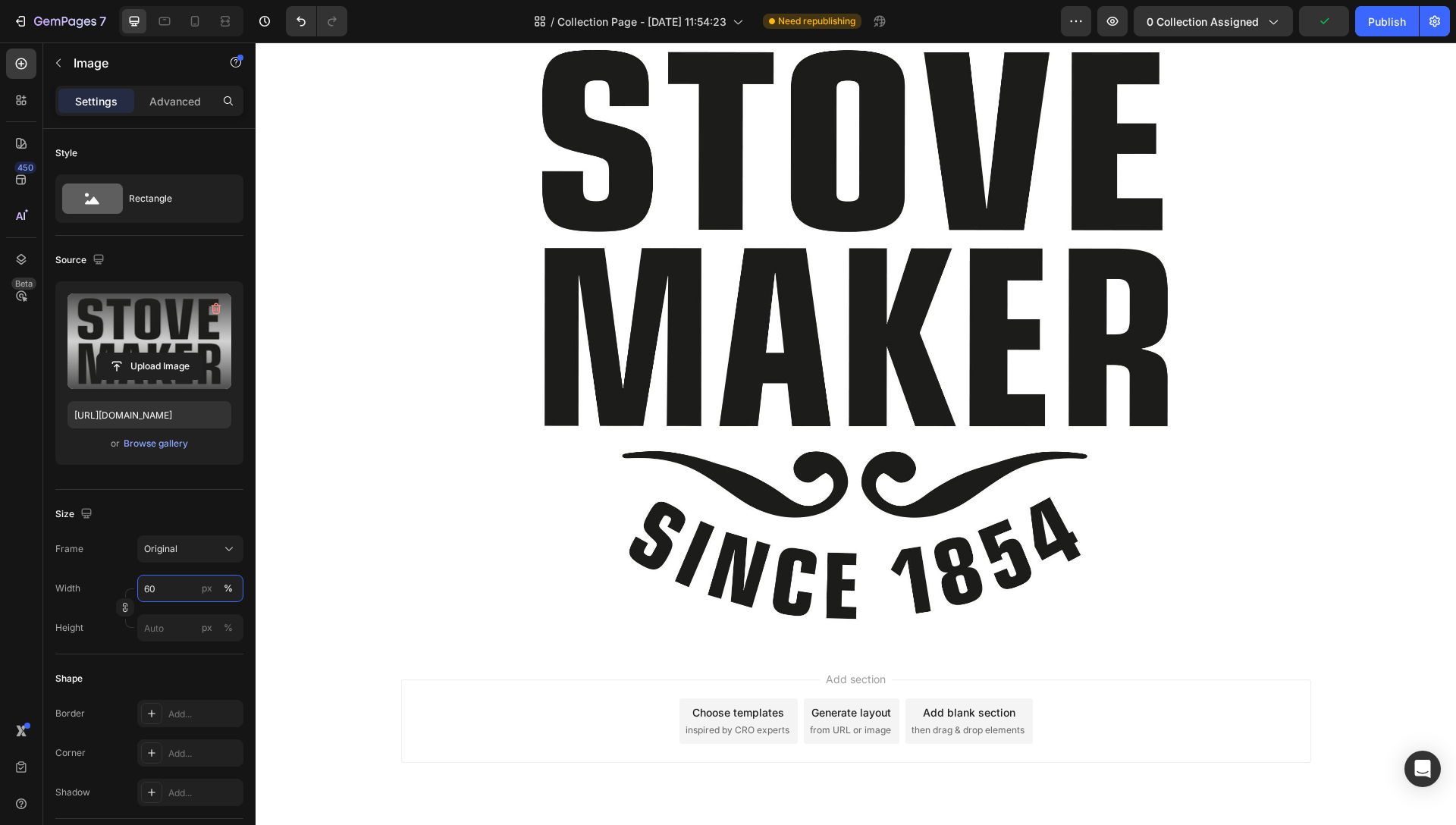
scroll to position [1790, 0]
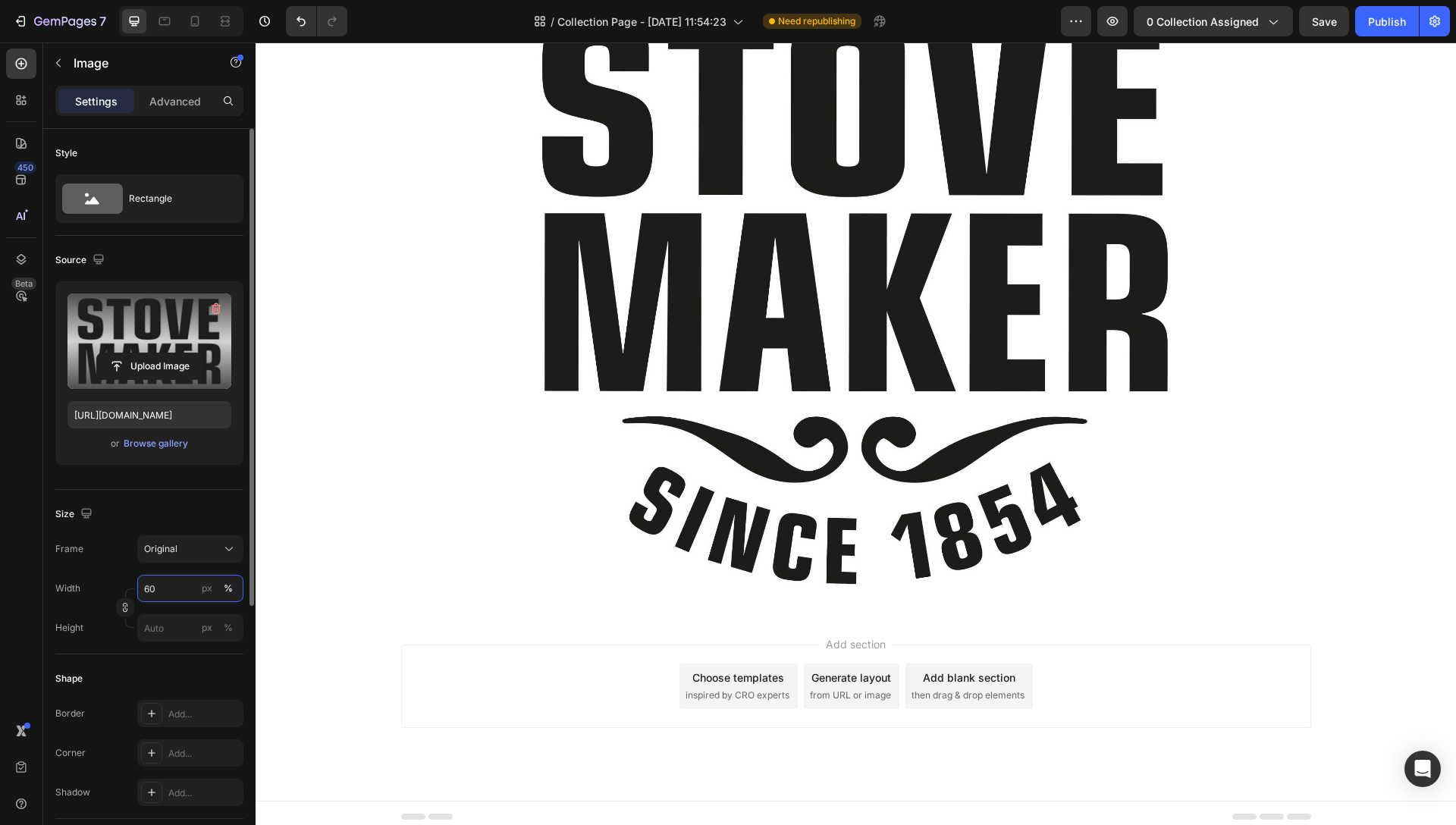
drag, startPoint x: 171, startPoint y: 586, endPoint x: 128, endPoint y: 591, distance: 43.3
click at [128, 591] on div "Width 60 px % Height px %" at bounding box center [149, 608] width 188 height 67
click at [210, 591] on div "px" at bounding box center [207, 588] width 10 height 13
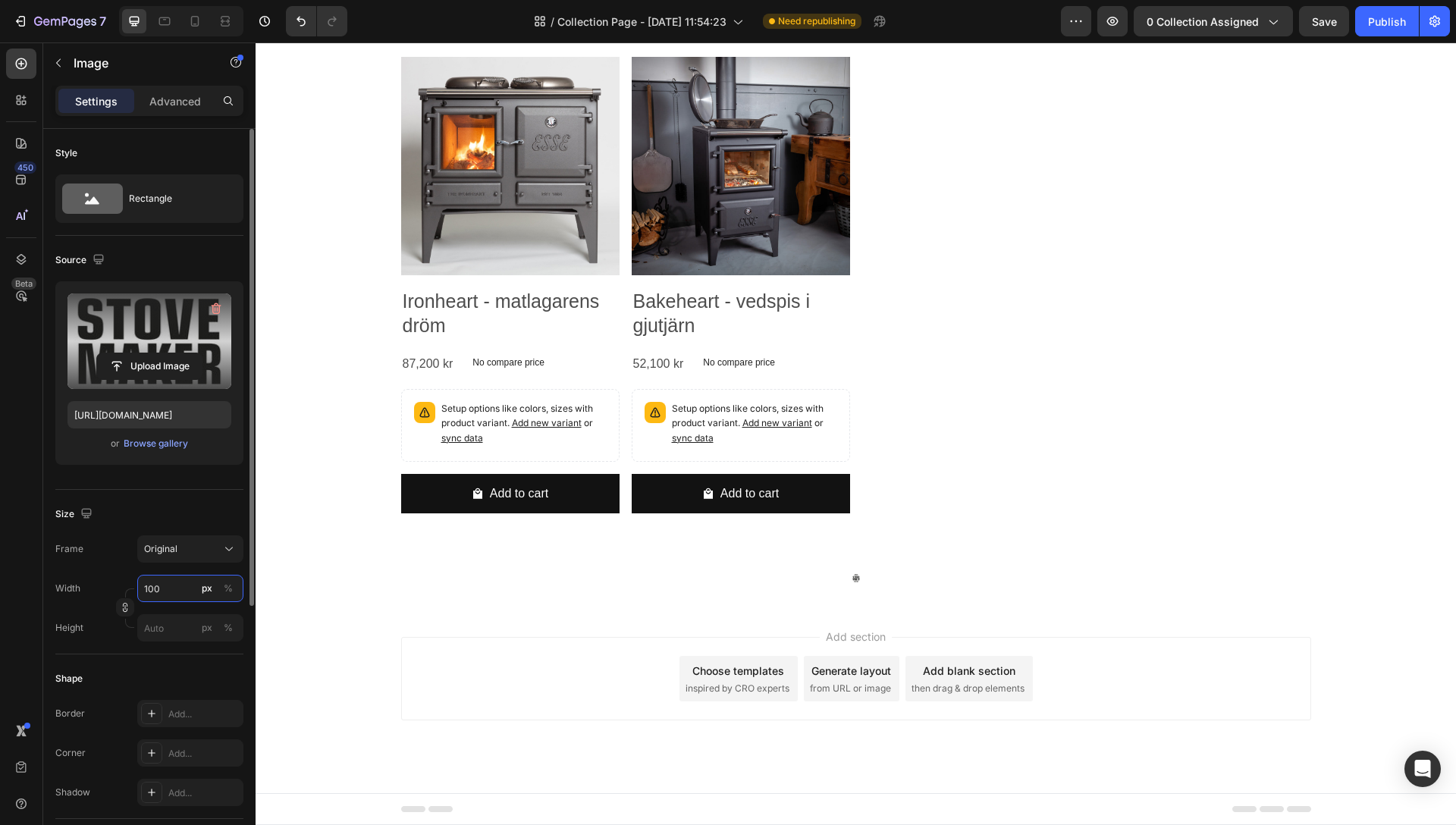
scroll to position [1037, 0]
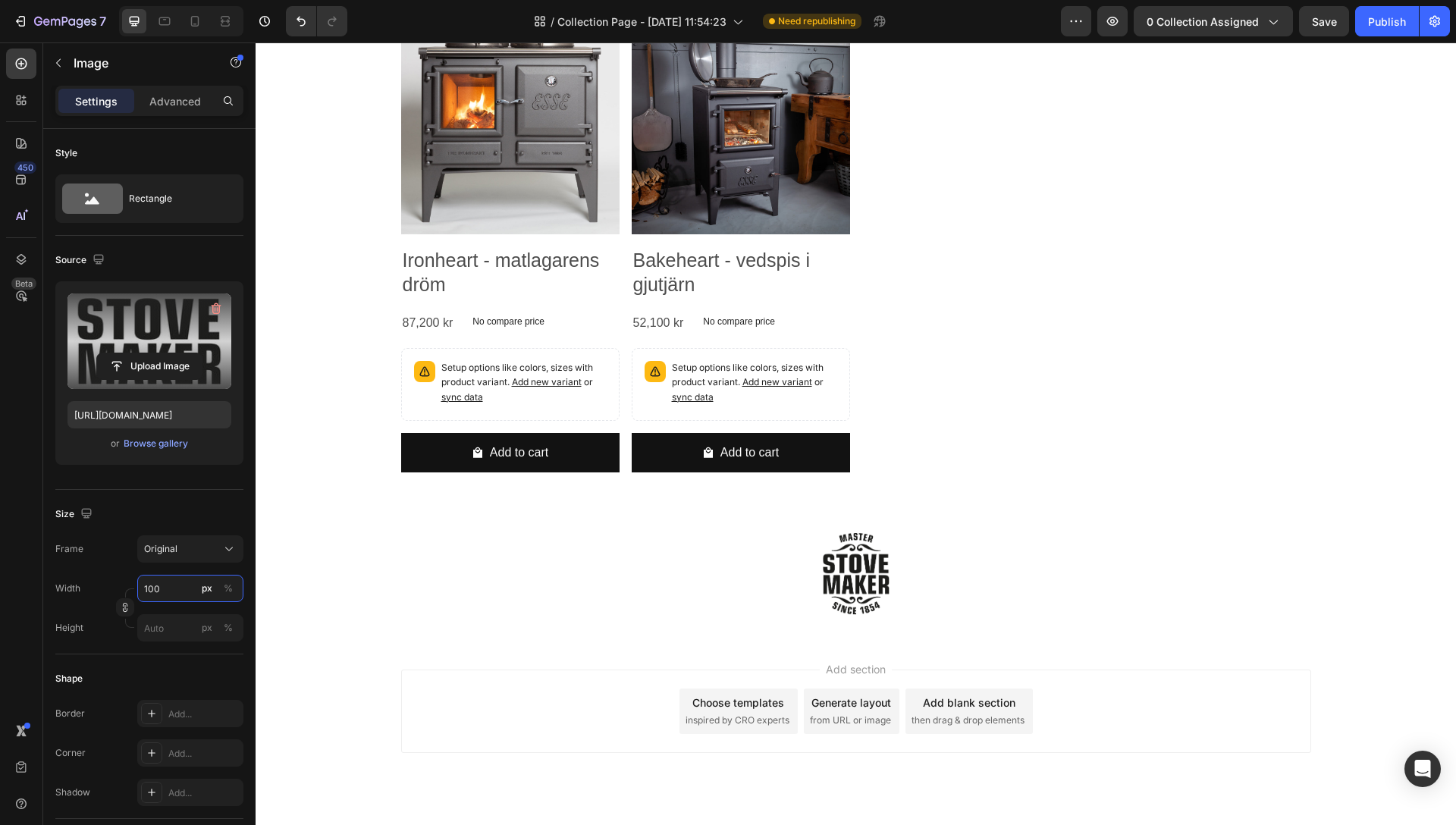
type input "100"
click at [990, 554] on div at bounding box center [855, 574] width 1200 height 81
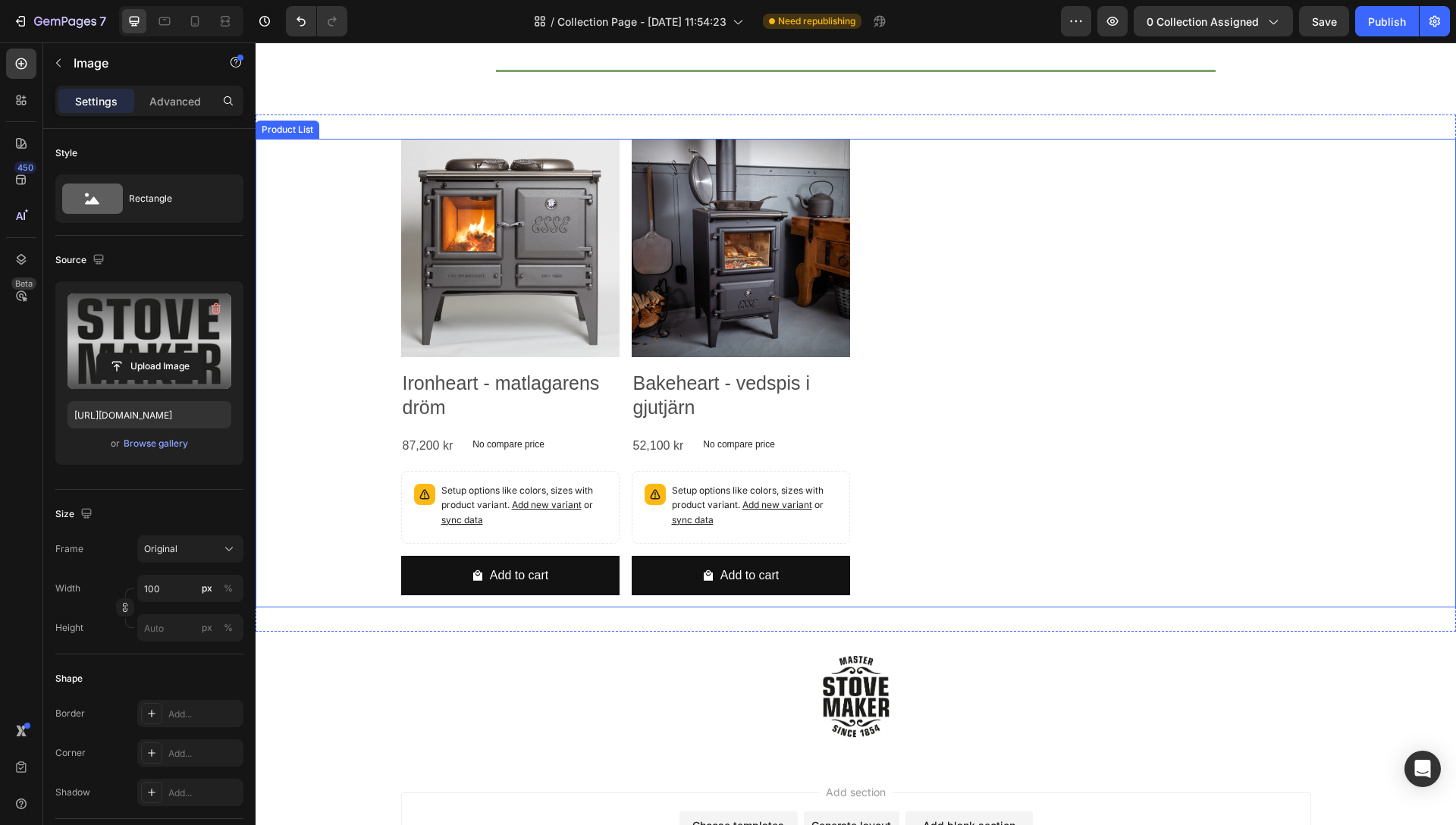
scroll to position [600, 0]
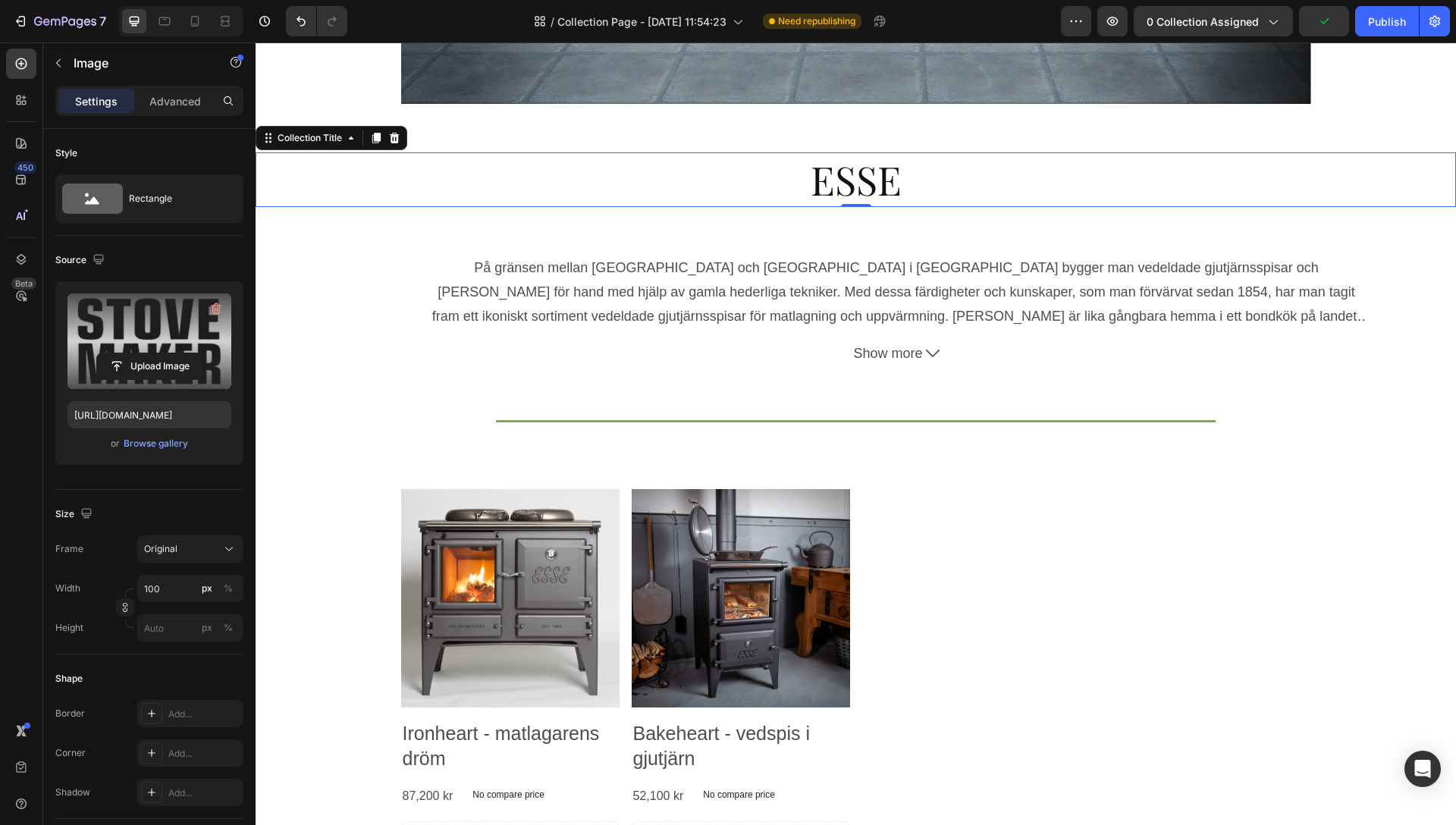
click at [841, 174] on h2 "ESSE" at bounding box center [855, 179] width 1200 height 55
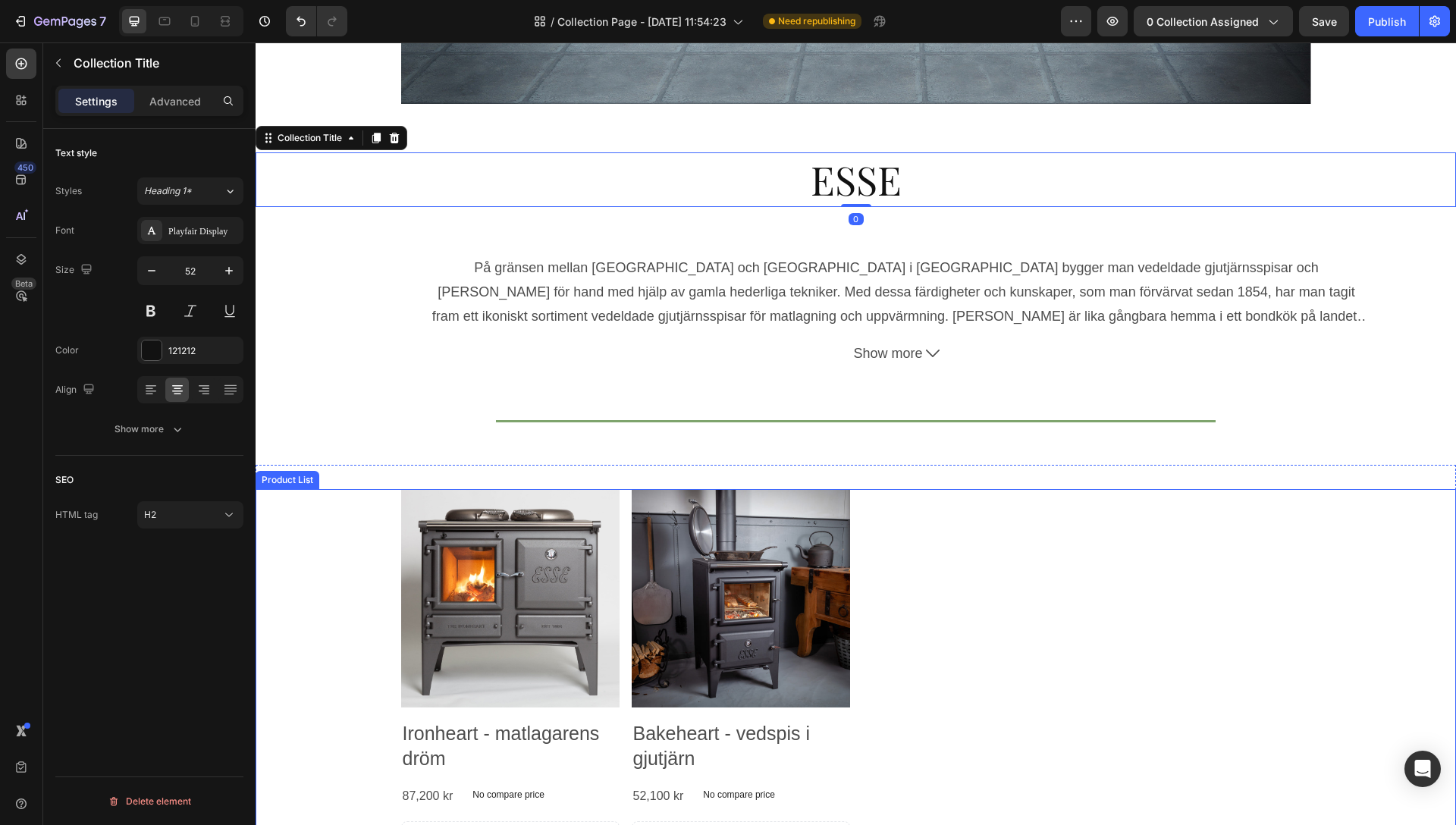
click at [996, 724] on div "Product Images Ironheart - matlagarens dröm Product Title 87,200 kr Product Pri…" at bounding box center [856, 723] width 910 height 469
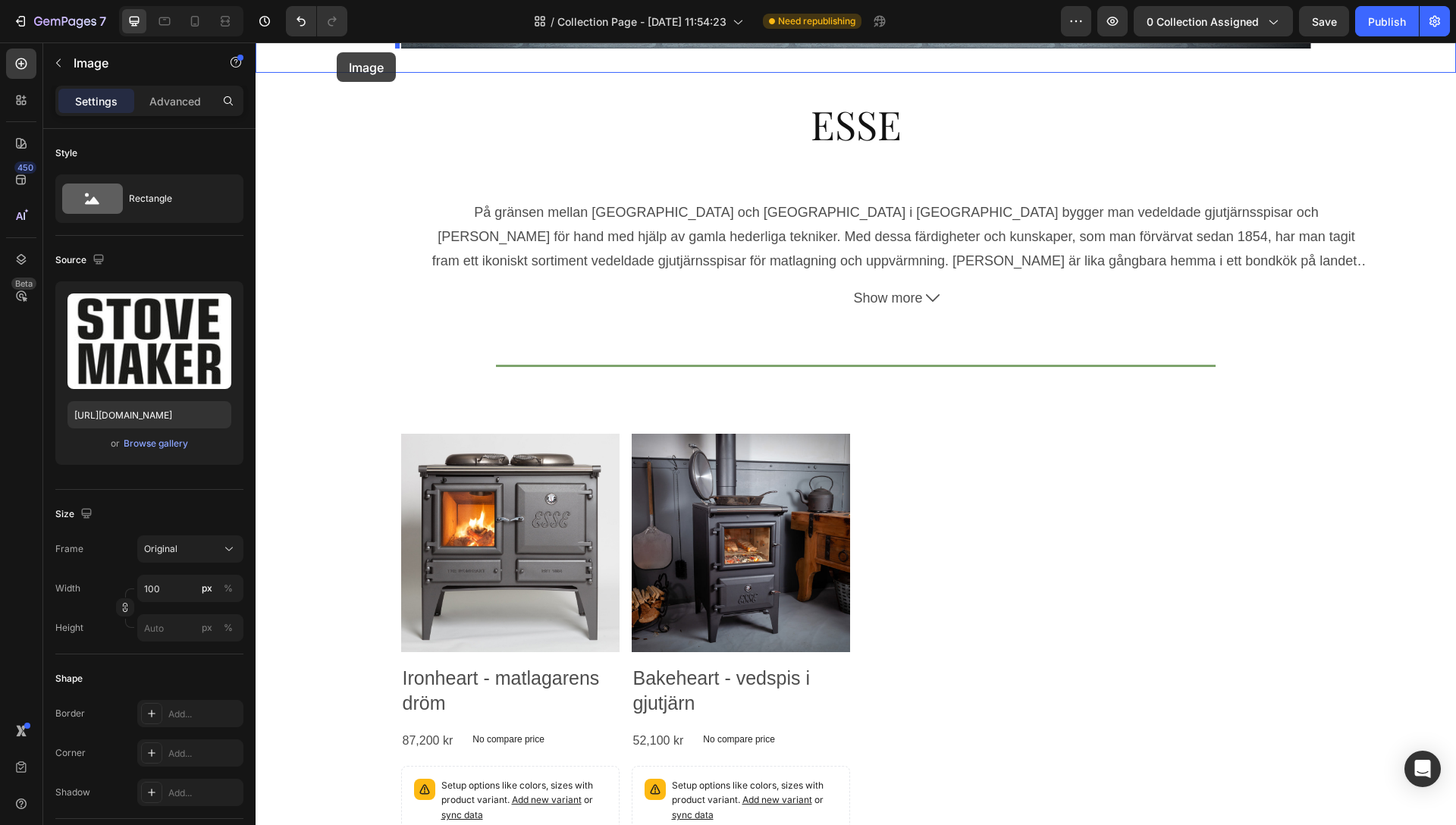
scroll to position [589, 0]
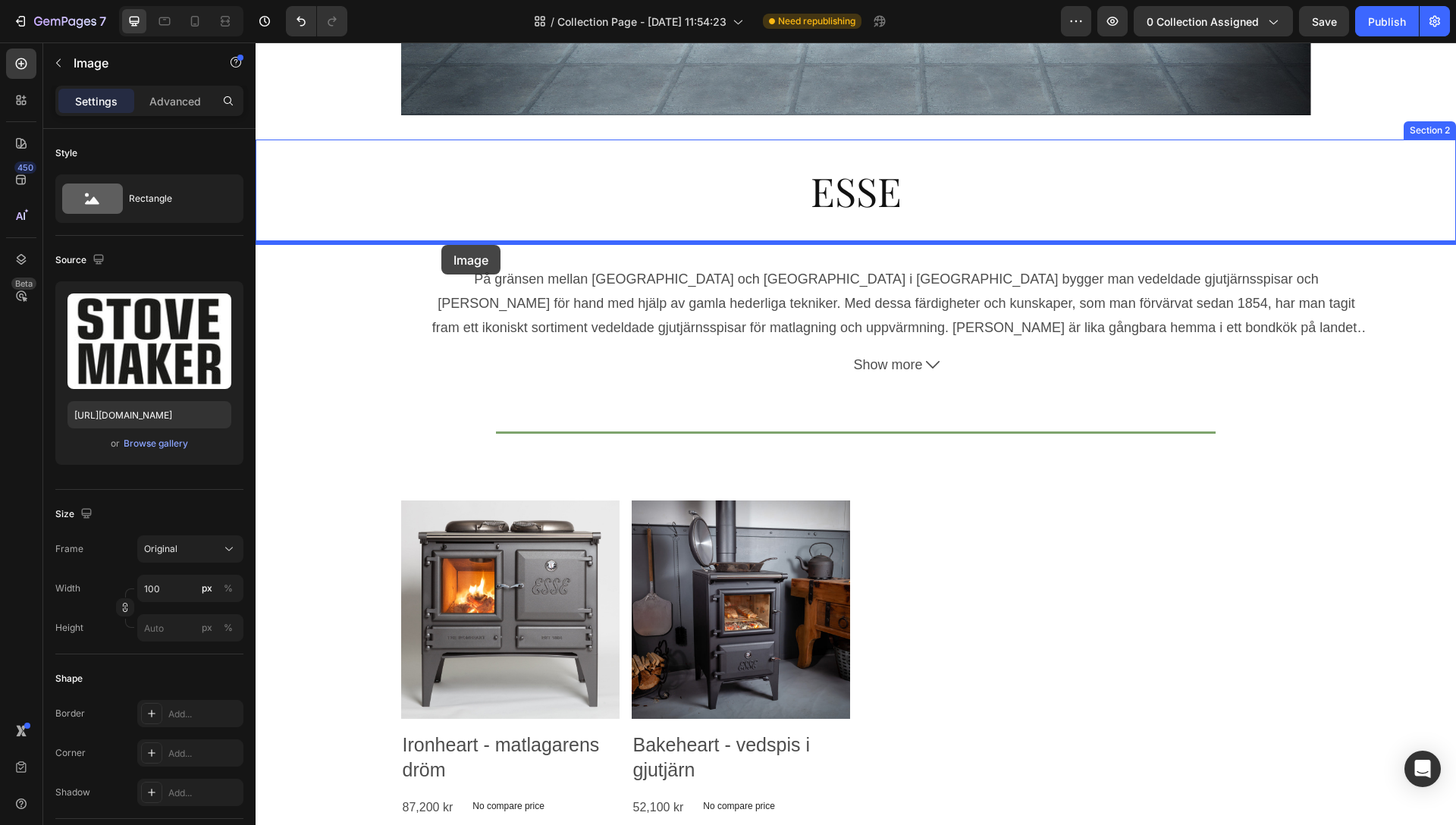
drag, startPoint x: 279, startPoint y: 491, endPoint x: 441, endPoint y: 244, distance: 295.4
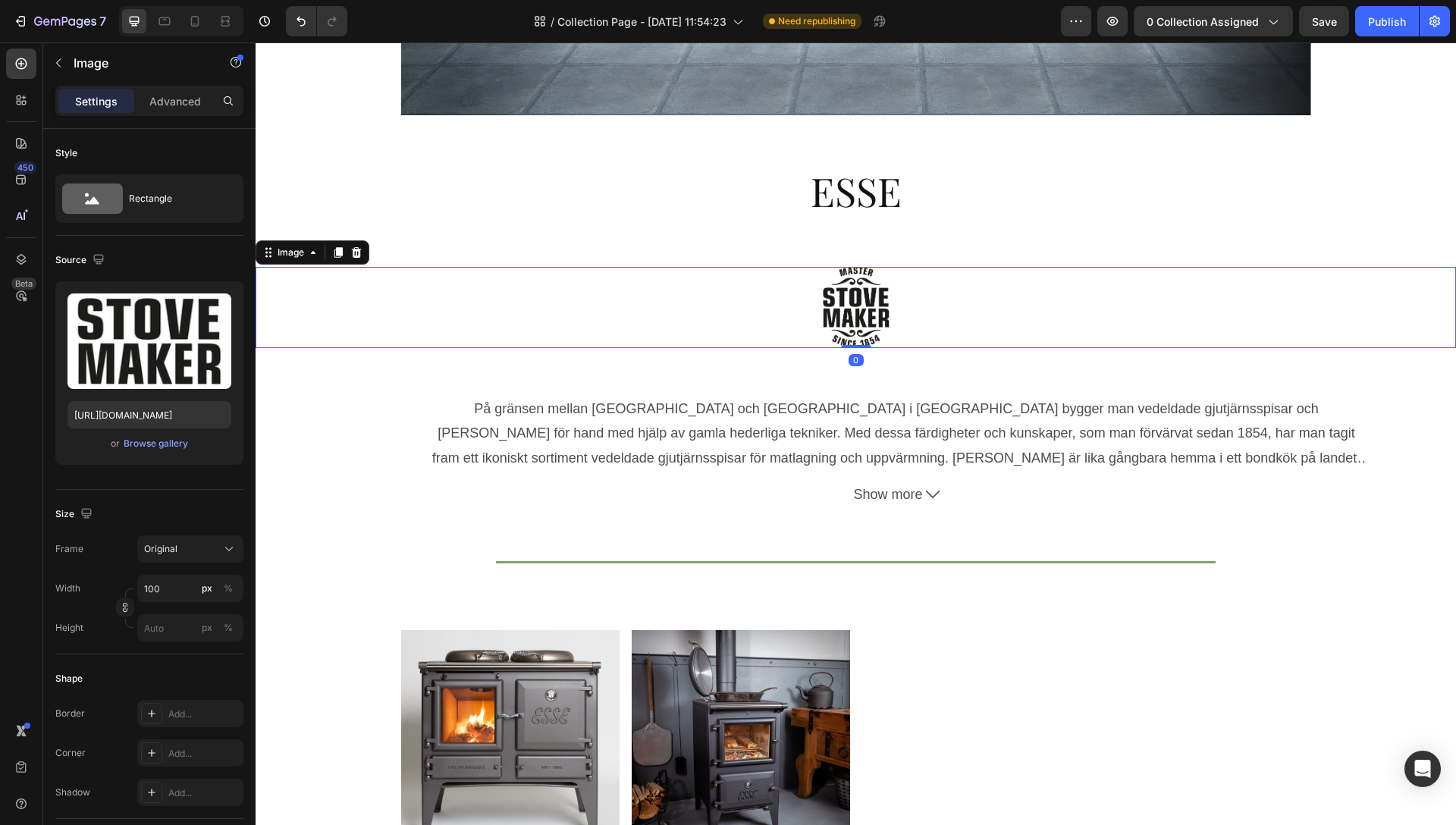
click at [1159, 333] on div at bounding box center [855, 308] width 1200 height 81
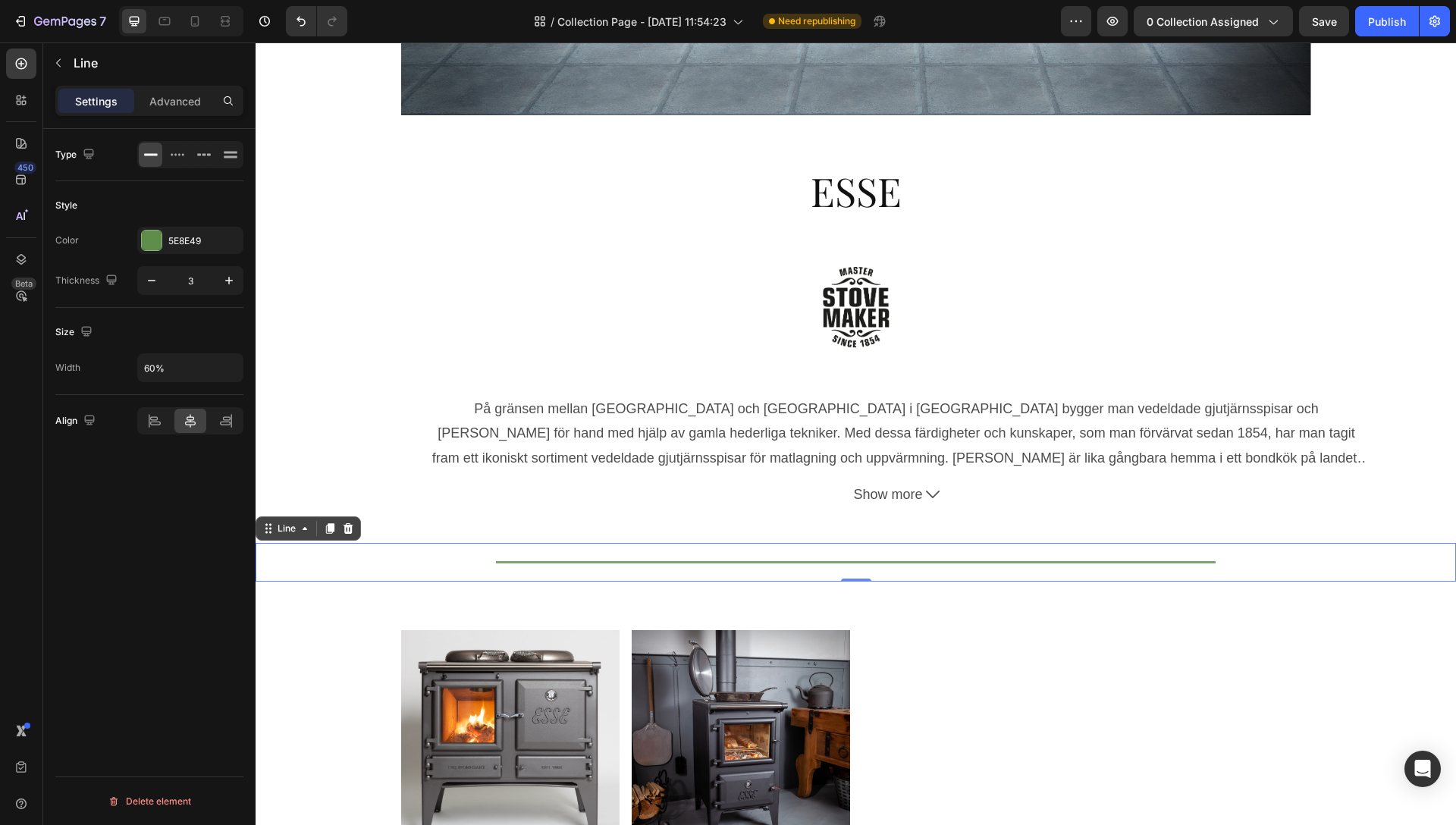
click at [1401, 556] on div "Title Line 0" at bounding box center [855, 562] width 1200 height 39
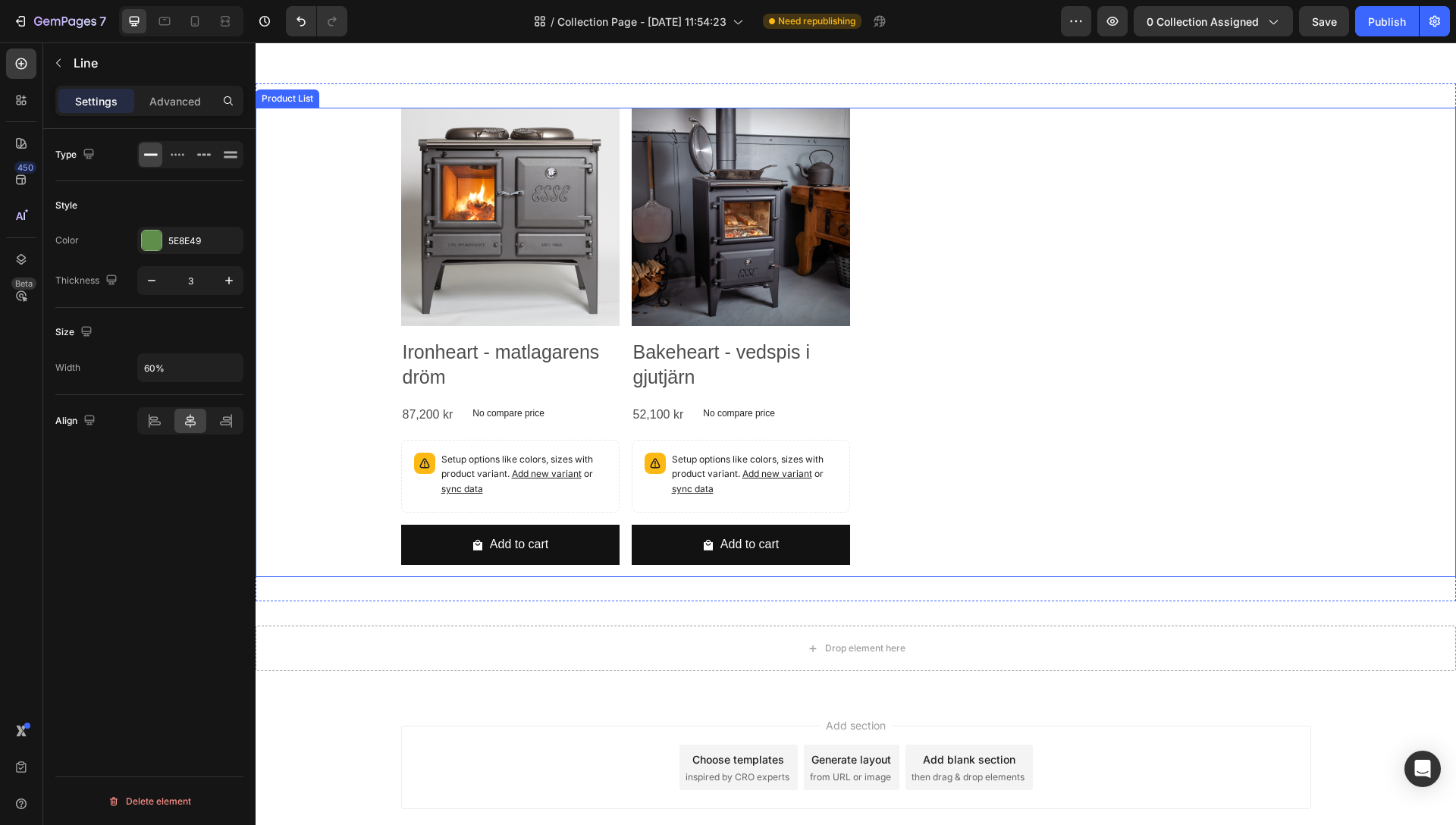
scroll to position [1200, 0]
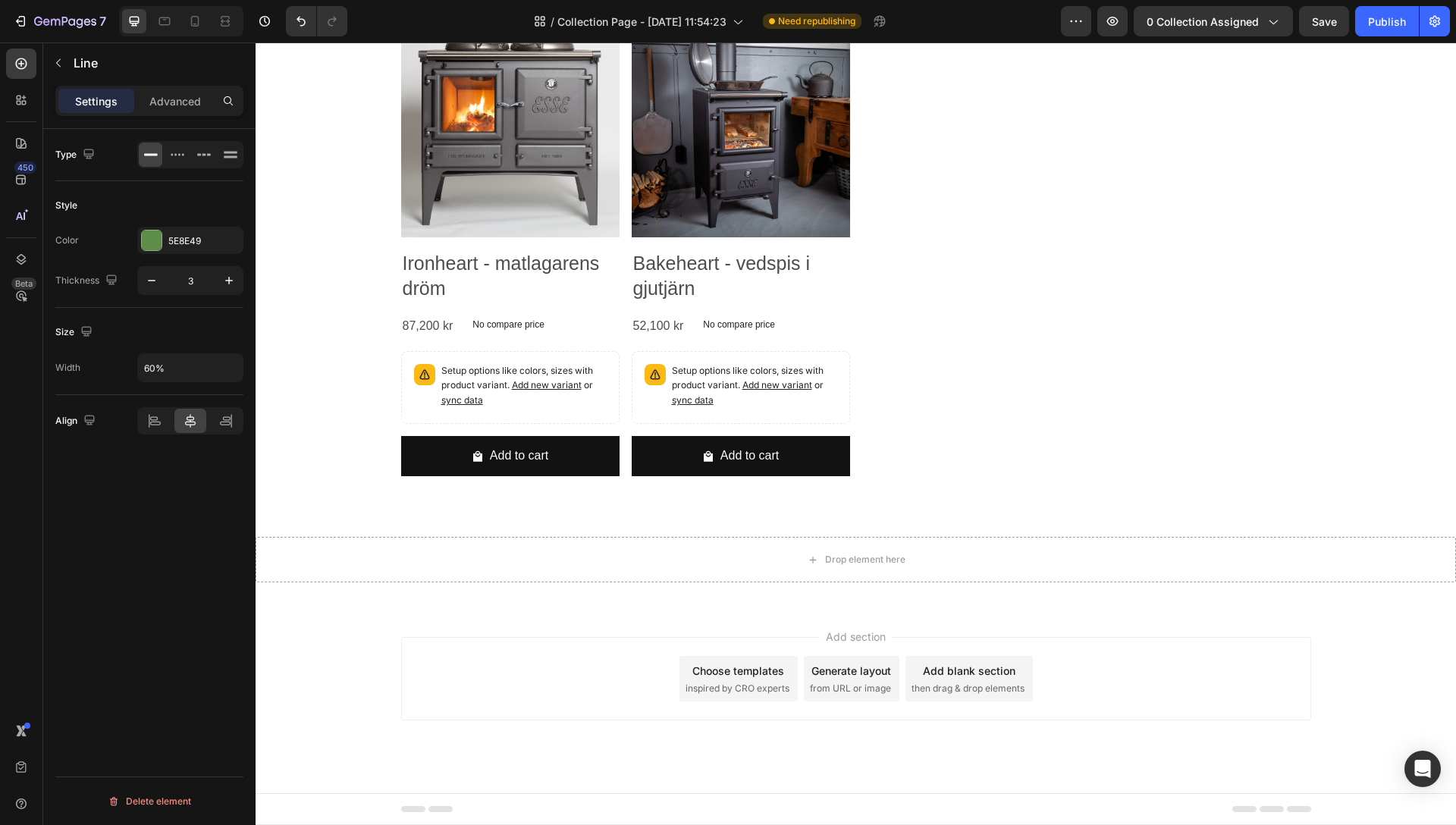
click at [1176, 711] on div "Add section Choose templates inspired by CRO experts Generate layout from URL o…" at bounding box center [856, 679] width 910 height 83
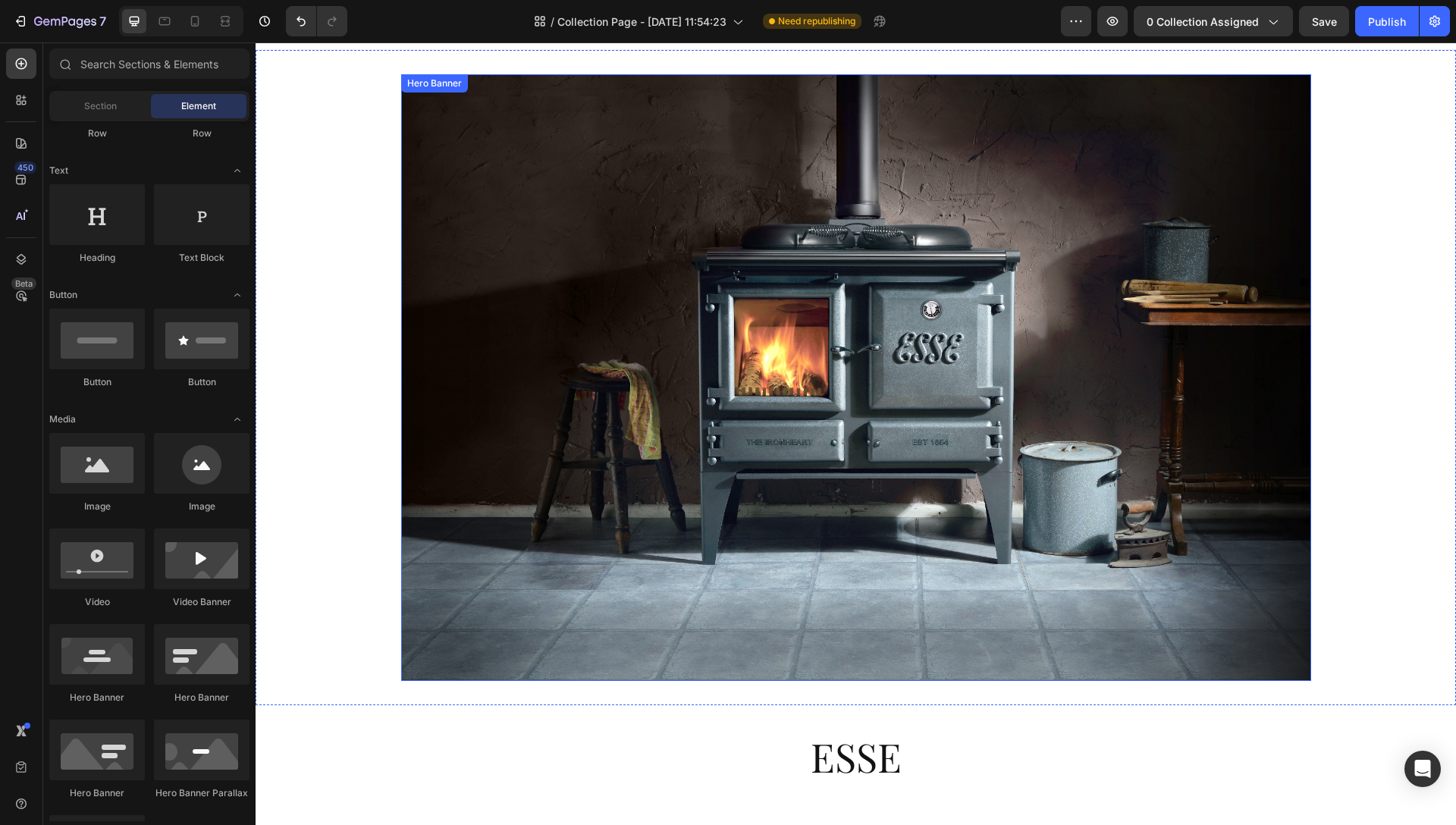
scroll to position [0, 0]
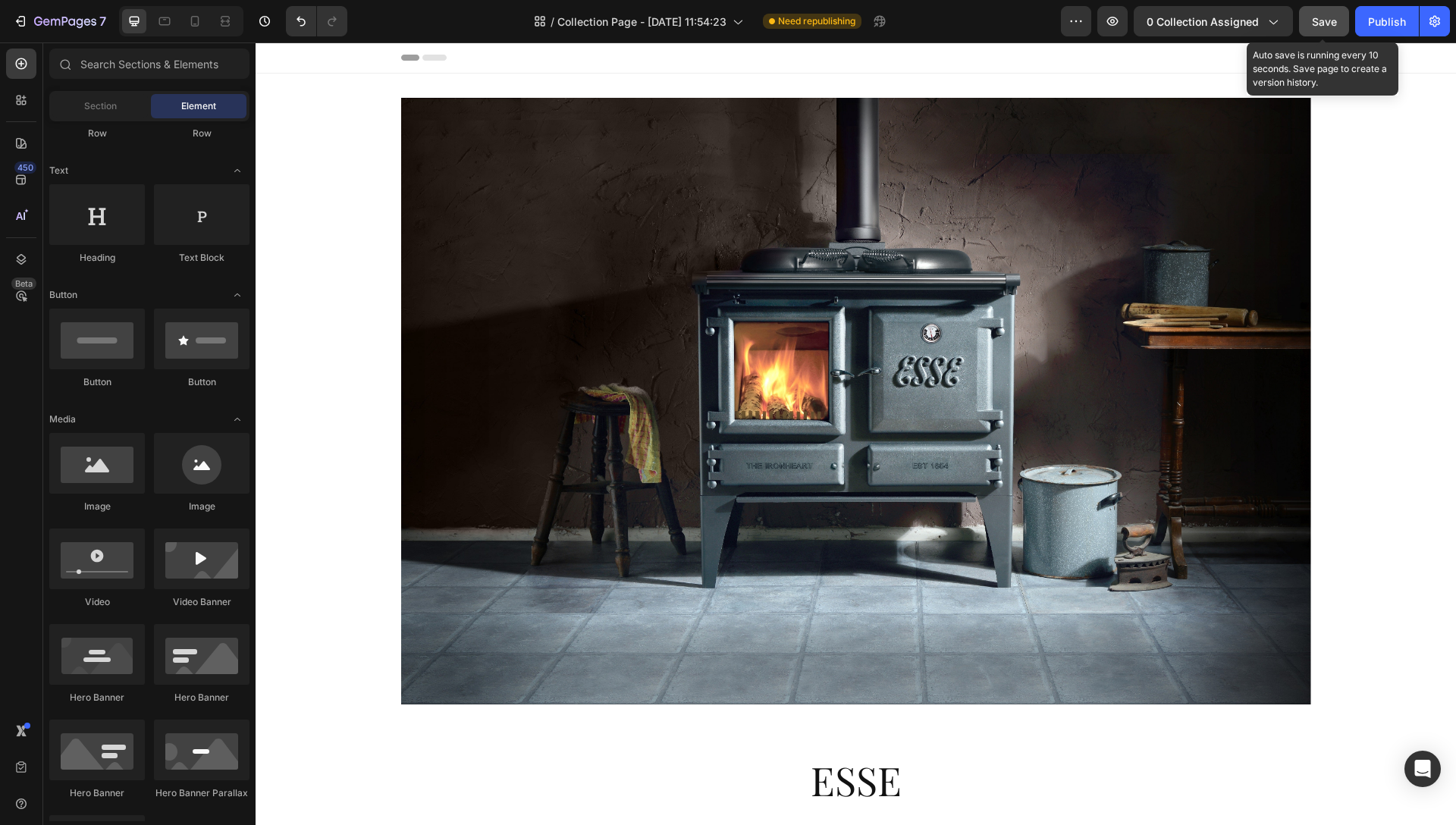
click at [1328, 23] on span "Save" at bounding box center [1324, 22] width 25 height 13
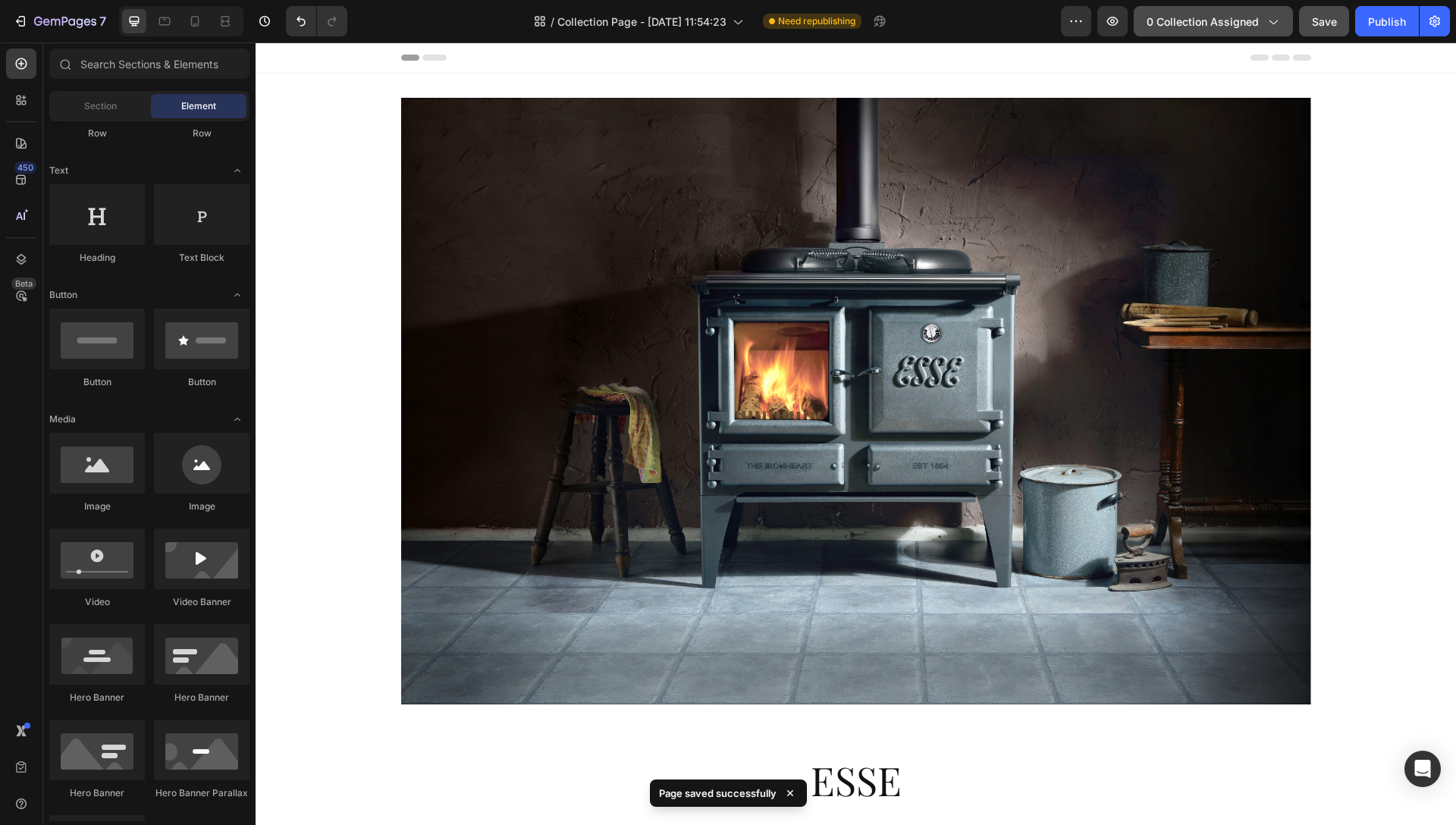
click at [1274, 24] on icon "button" at bounding box center [1273, 23] width 8 height 5
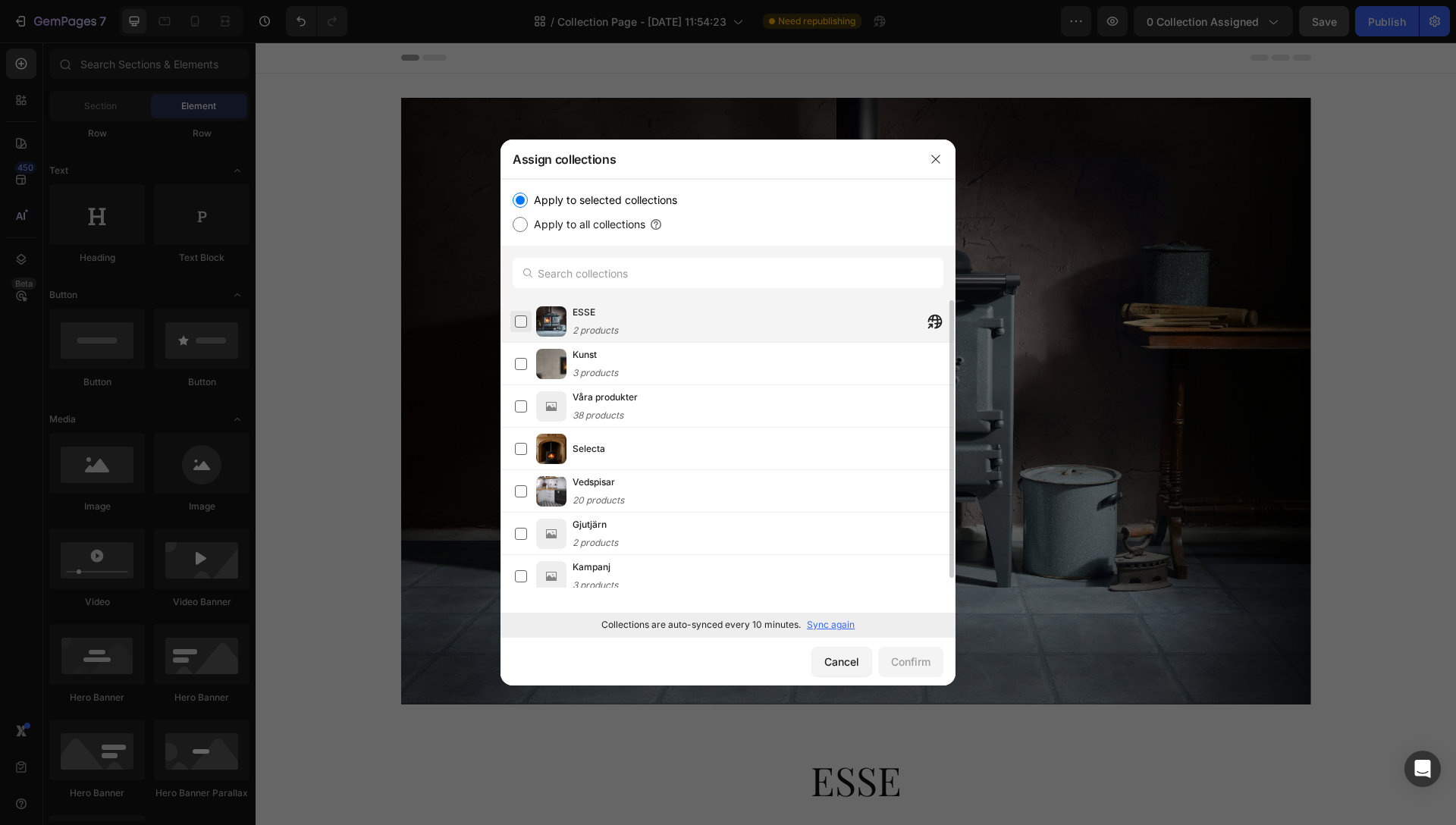
click at [524, 326] on label at bounding box center [520, 321] width 12 height 12
click at [915, 665] on div "Confirm" at bounding box center [911, 661] width 40 height 16
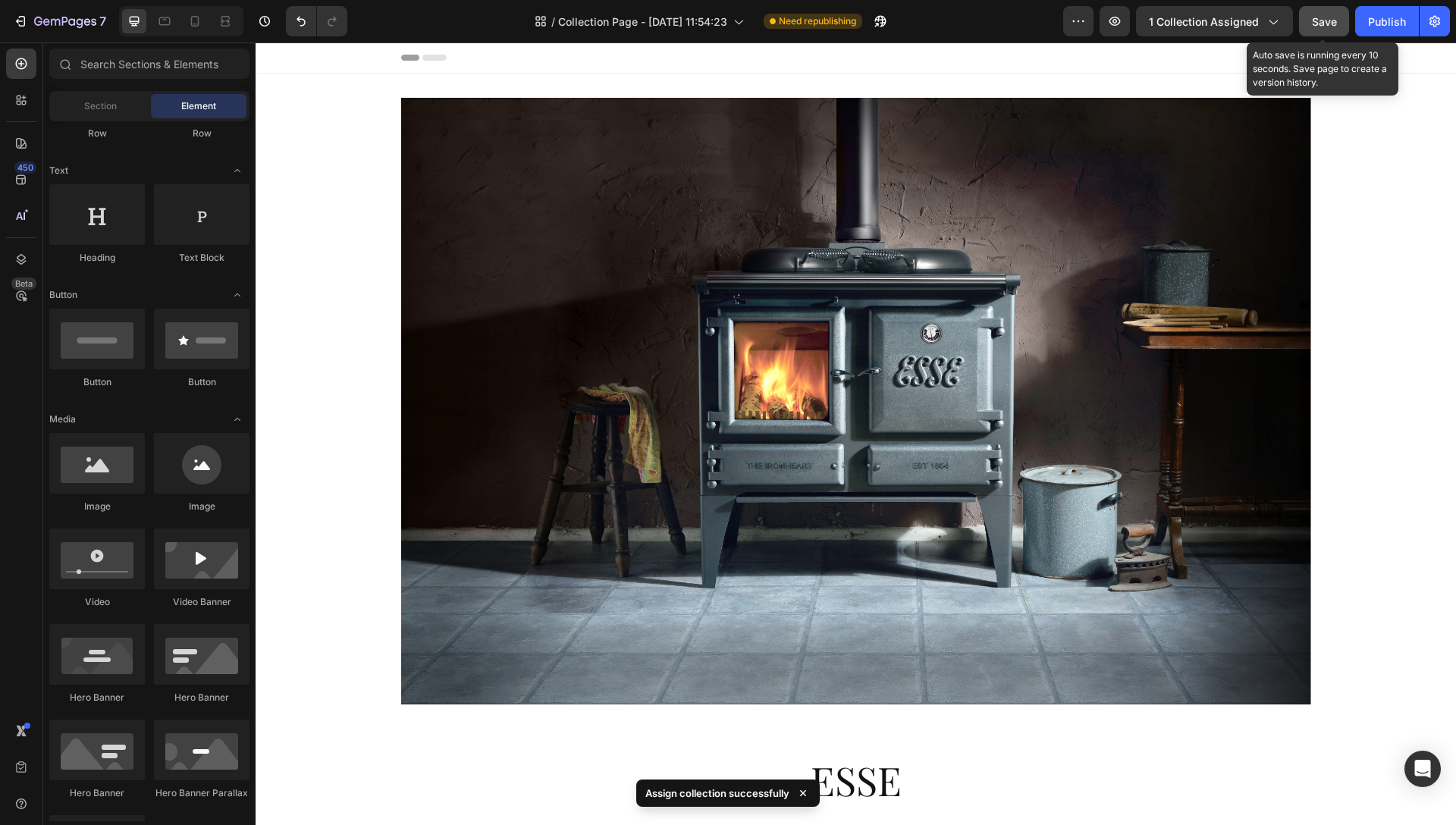
click at [1336, 17] on span "Save" at bounding box center [1324, 22] width 25 height 13
click at [1375, 20] on div "Publish" at bounding box center [1387, 21] width 38 height 16
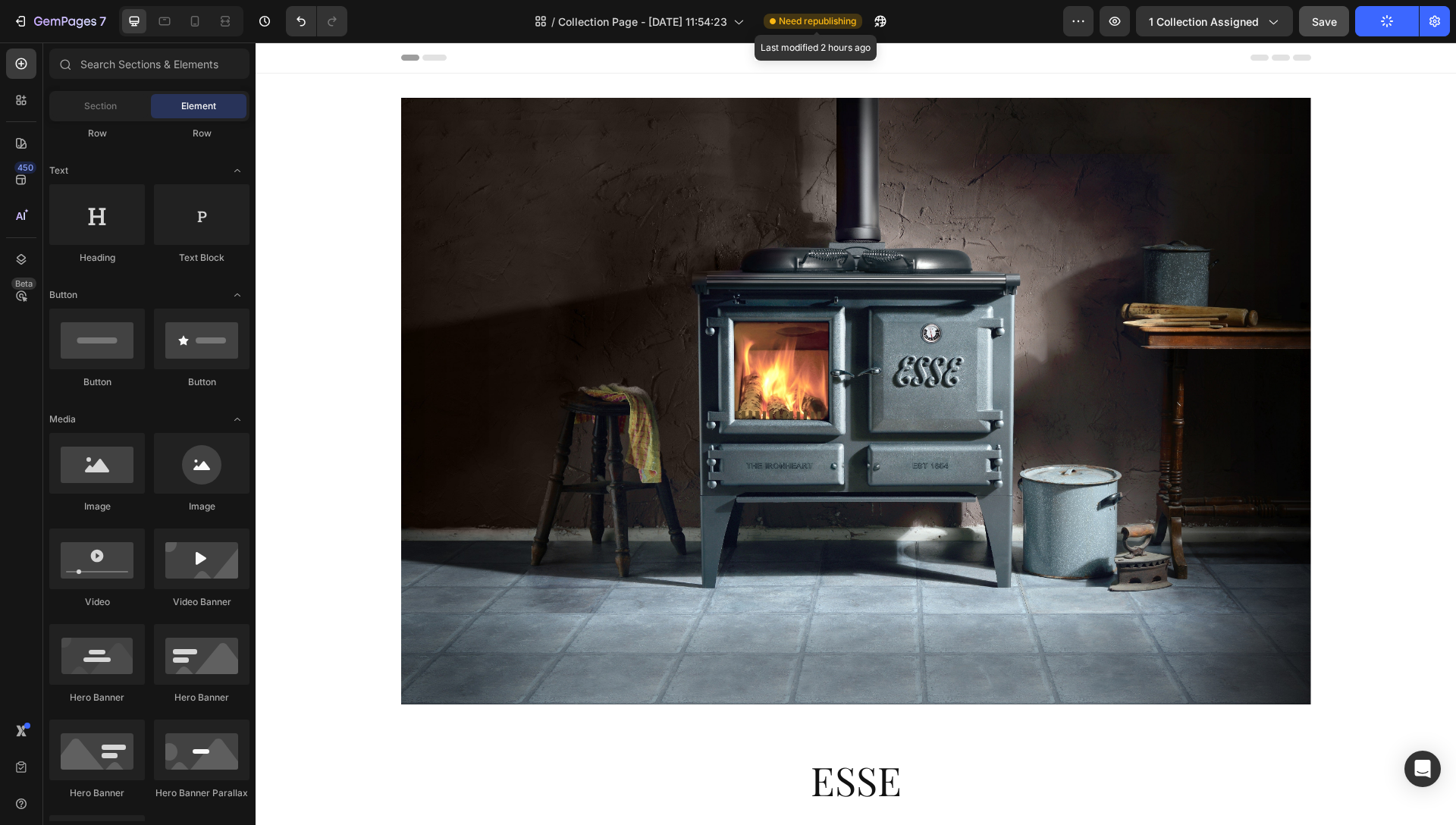
click at [795, 24] on span "Need republishing" at bounding box center [818, 21] width 77 height 13
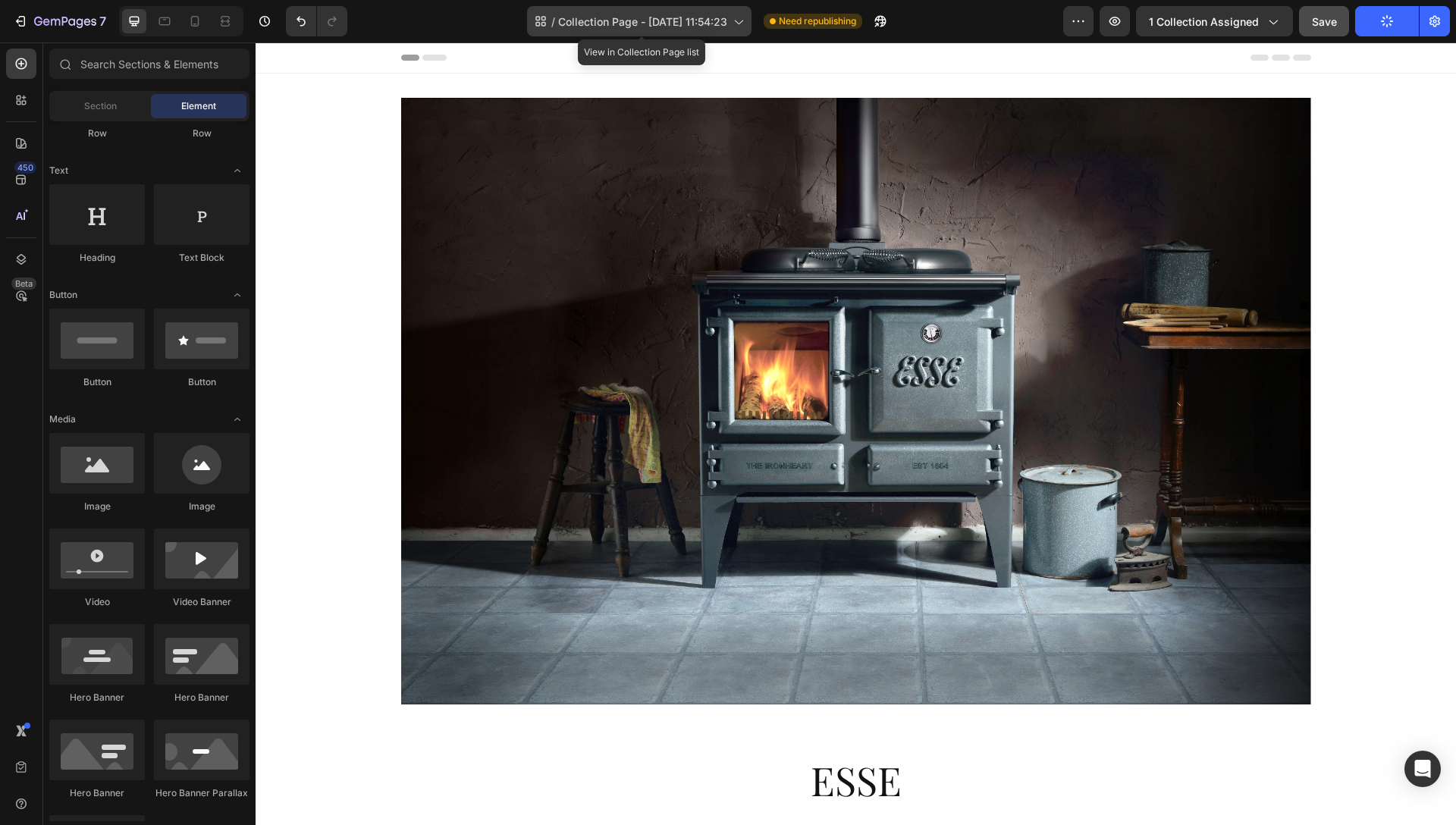
click at [630, 23] on span "Collection Page - [DATE] 11:54:23" at bounding box center [642, 21] width 169 height 16
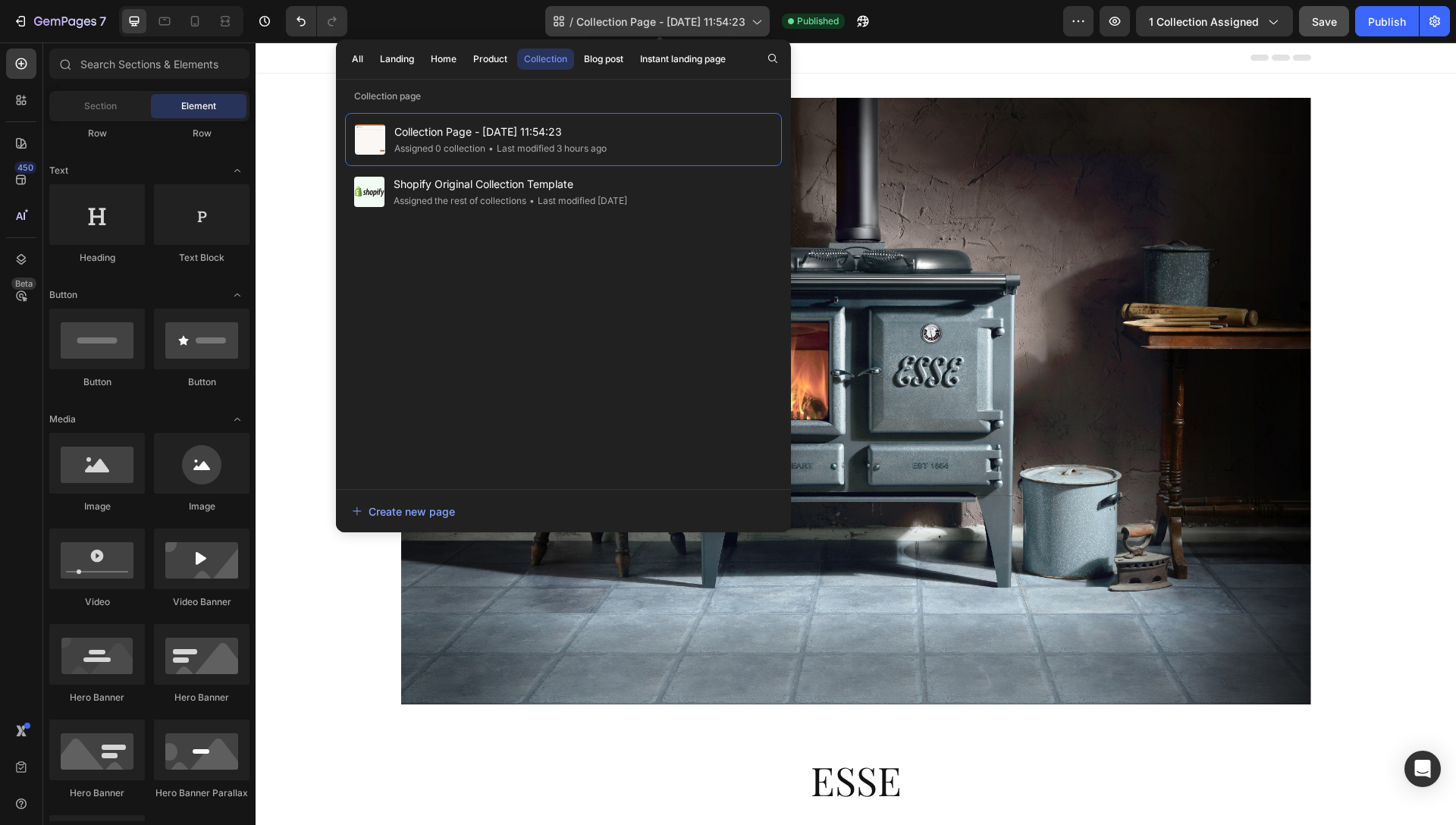
click at [630, 23] on span "Collection Page - [DATE] 11:54:23" at bounding box center [660, 21] width 169 height 16
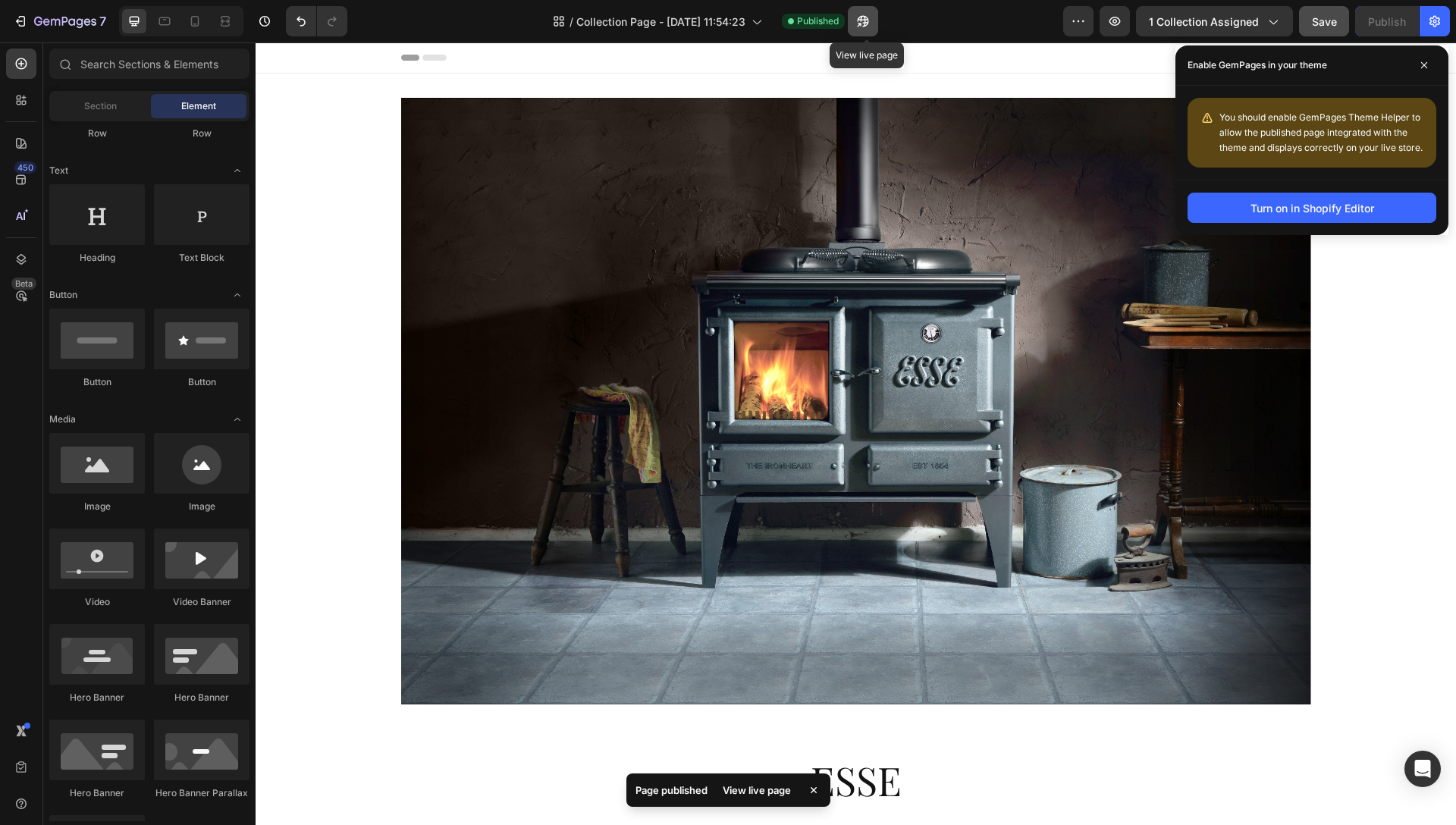
click at [865, 23] on icon "button" at bounding box center [863, 21] width 15 height 15
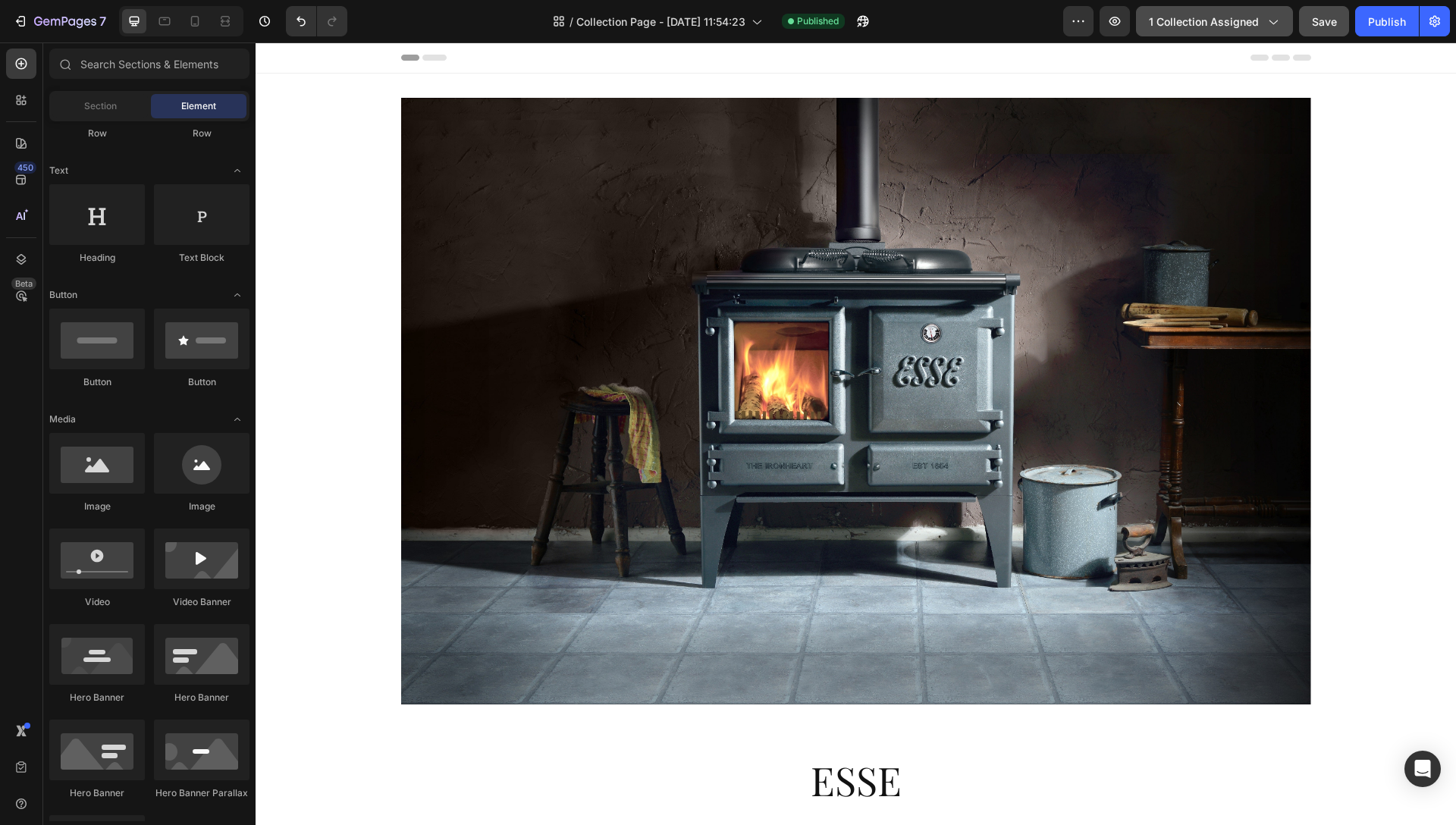
click at [1270, 20] on icon "button" at bounding box center [1273, 21] width 15 height 15
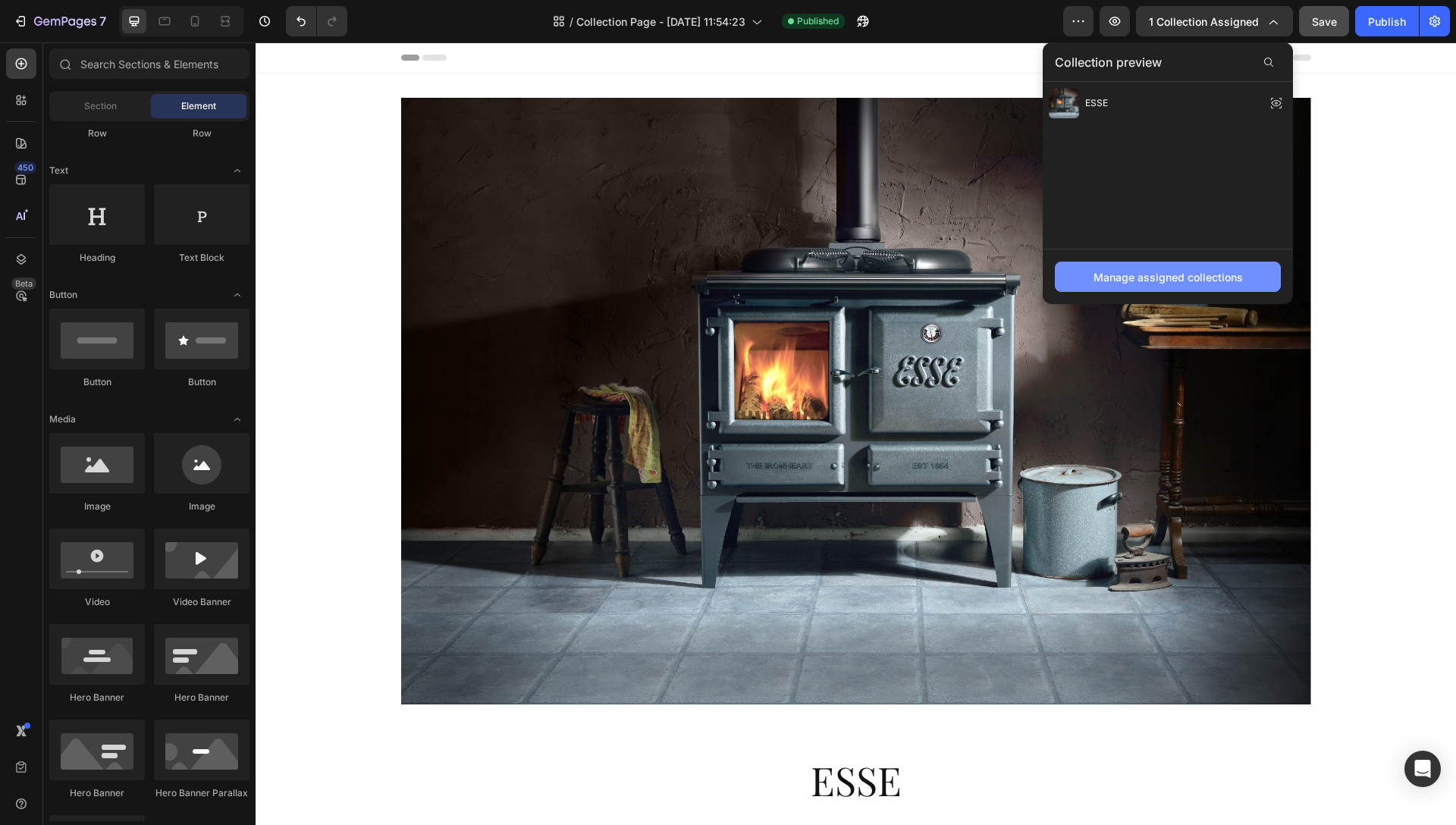
click at [1143, 283] on div "Manage assigned collections" at bounding box center [1168, 277] width 149 height 16
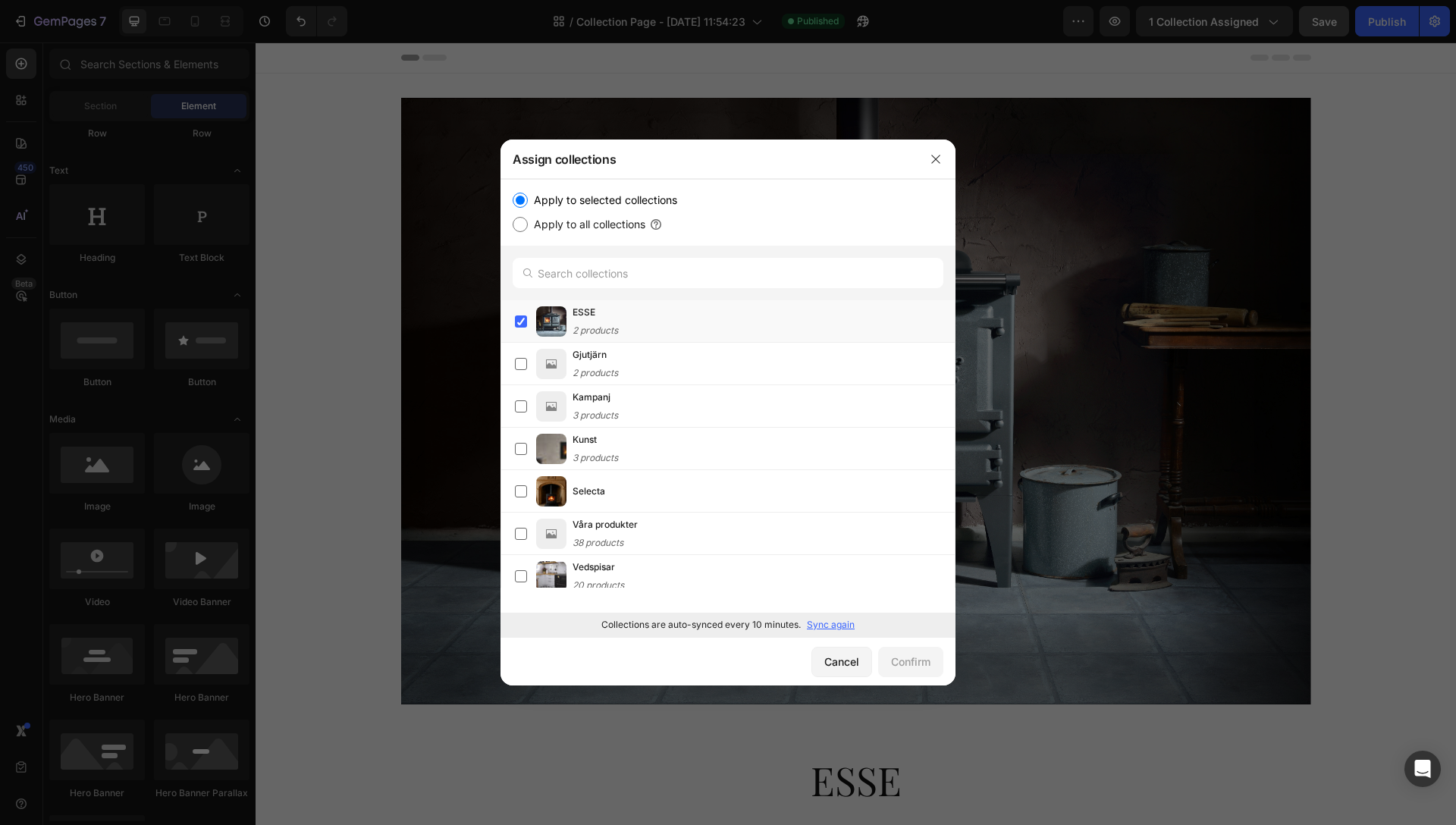
click at [516, 197] on input "Apply to selected collections" at bounding box center [520, 200] width 15 height 15
click at [522, 318] on label at bounding box center [520, 321] width 12 height 12
click at [919, 656] on div "Confirm" at bounding box center [911, 661] width 40 height 16
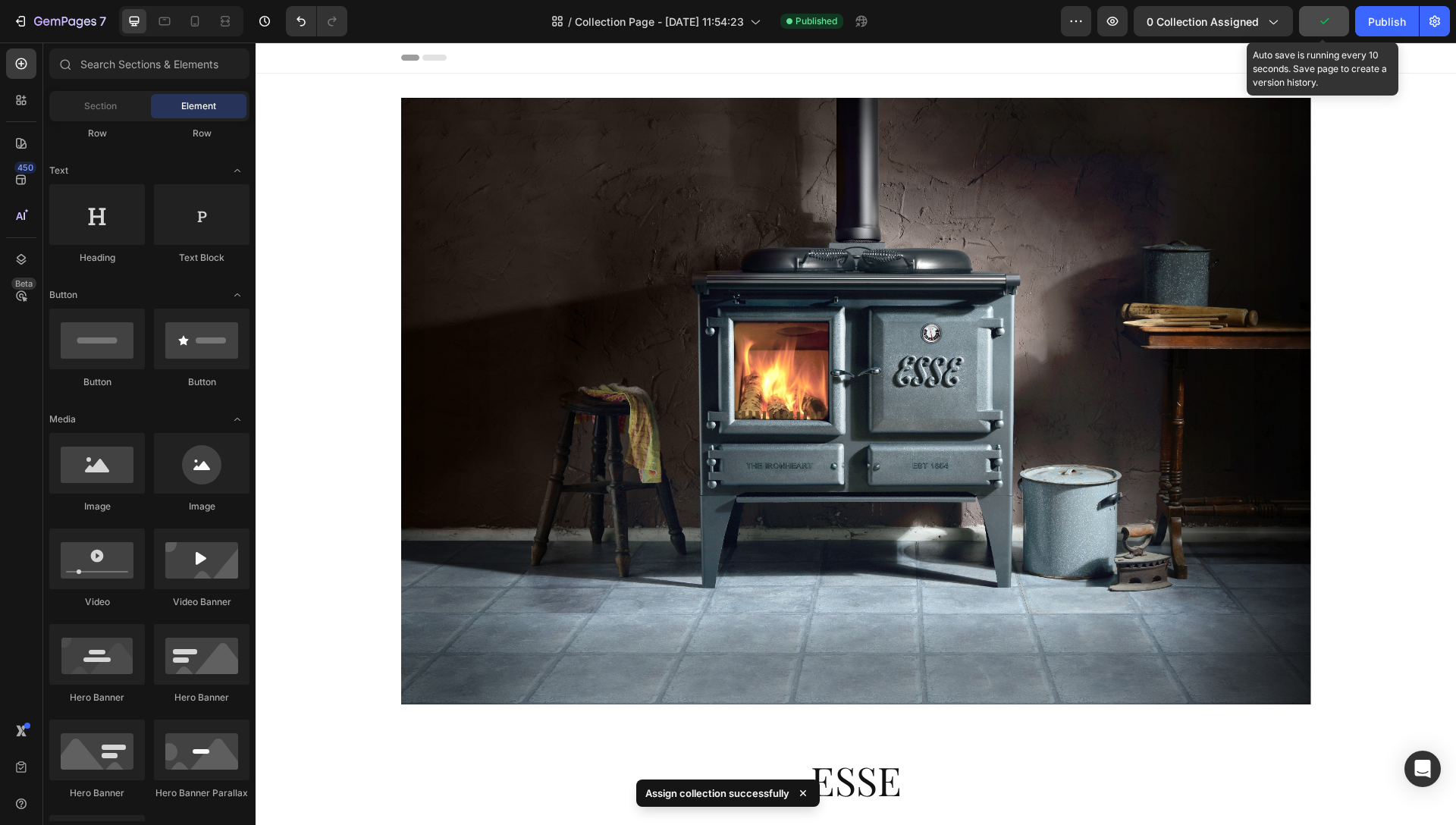
click at [1323, 24] on icon "button" at bounding box center [1324, 21] width 15 height 15
click at [1375, 18] on div "Publish" at bounding box center [1387, 21] width 38 height 16
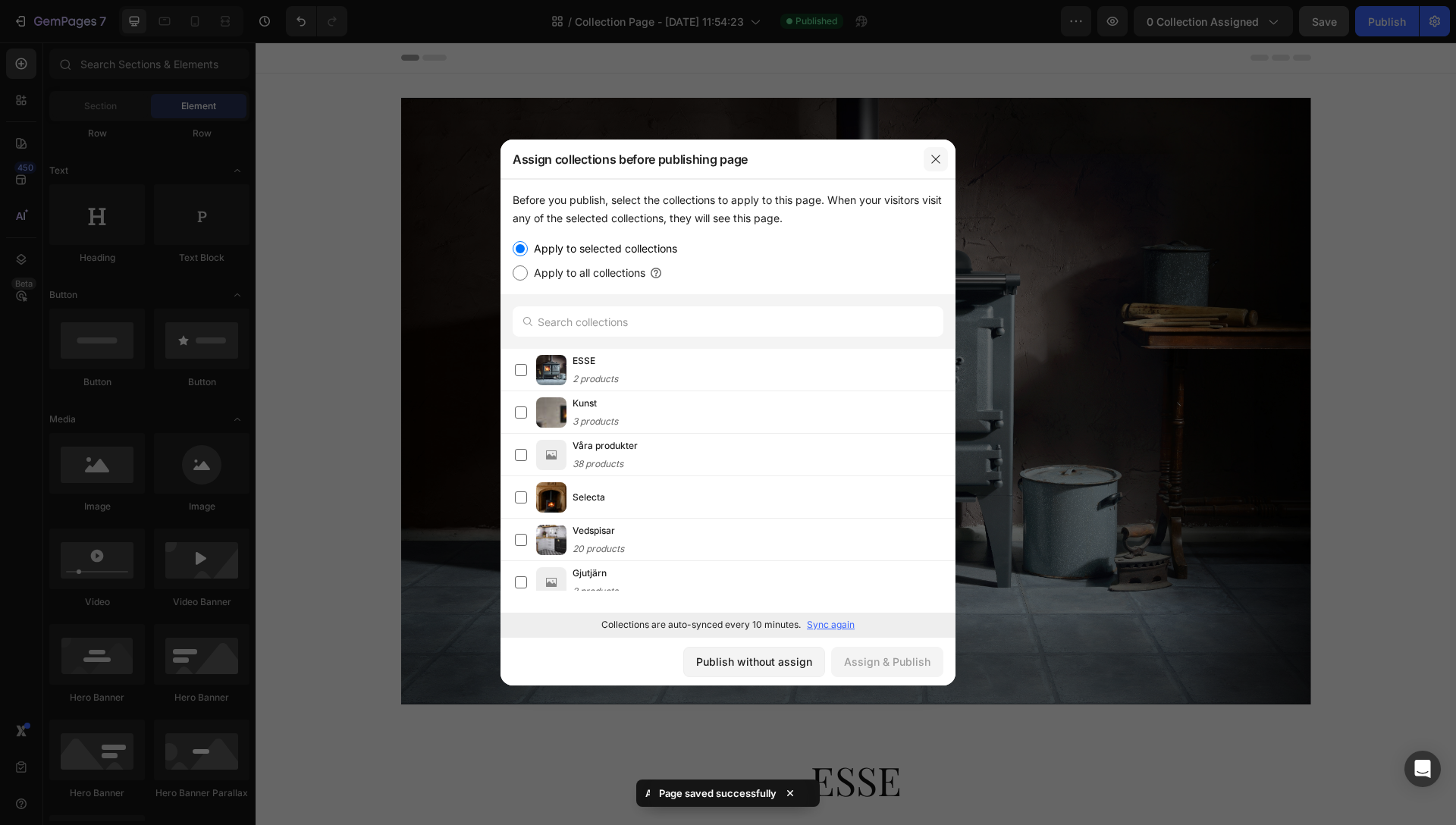
click at [941, 159] on button "button" at bounding box center [936, 160] width 25 height 25
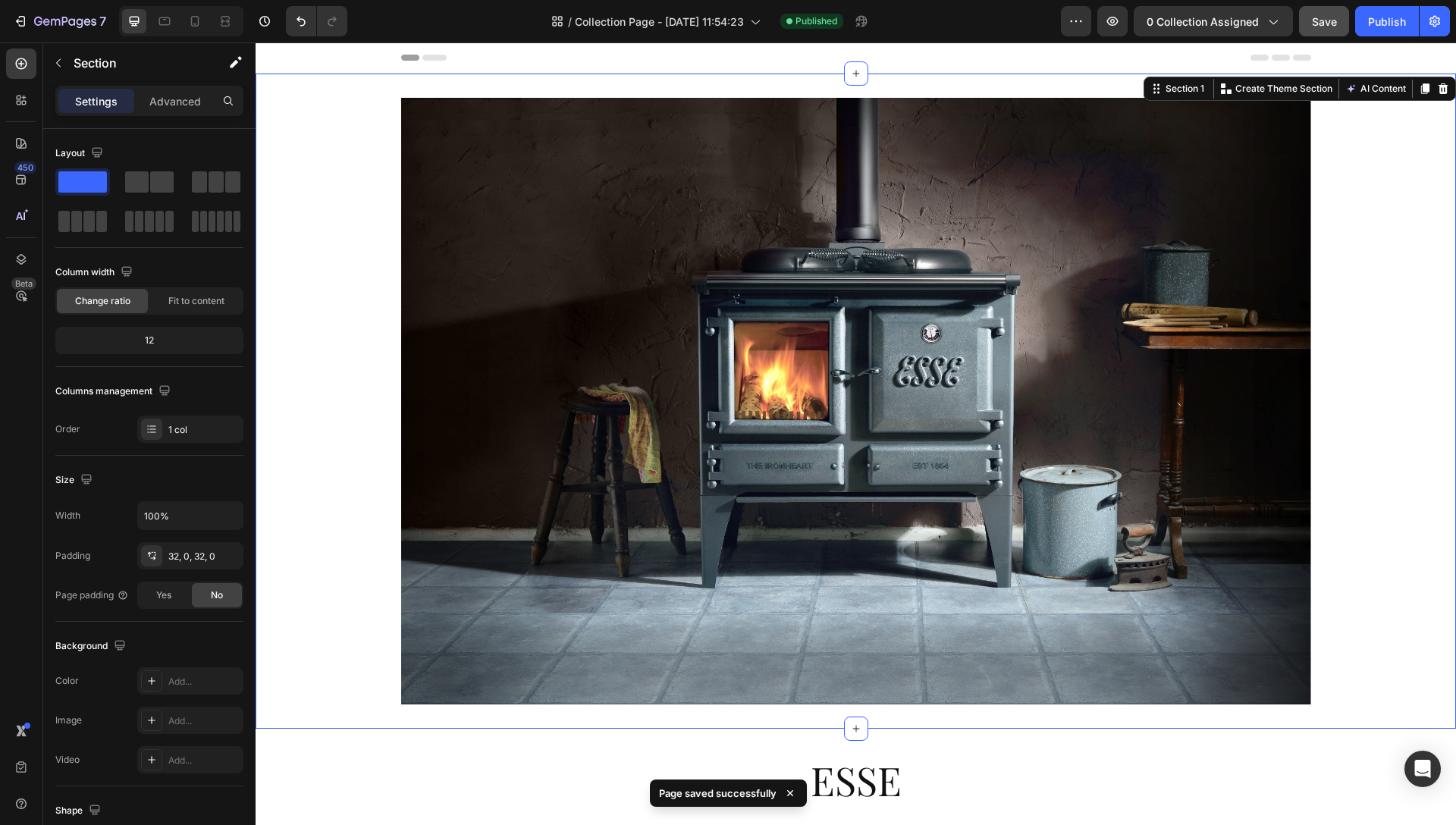
click at [1375, 582] on div "Heading Hero Banner" at bounding box center [855, 401] width 1200 height 606
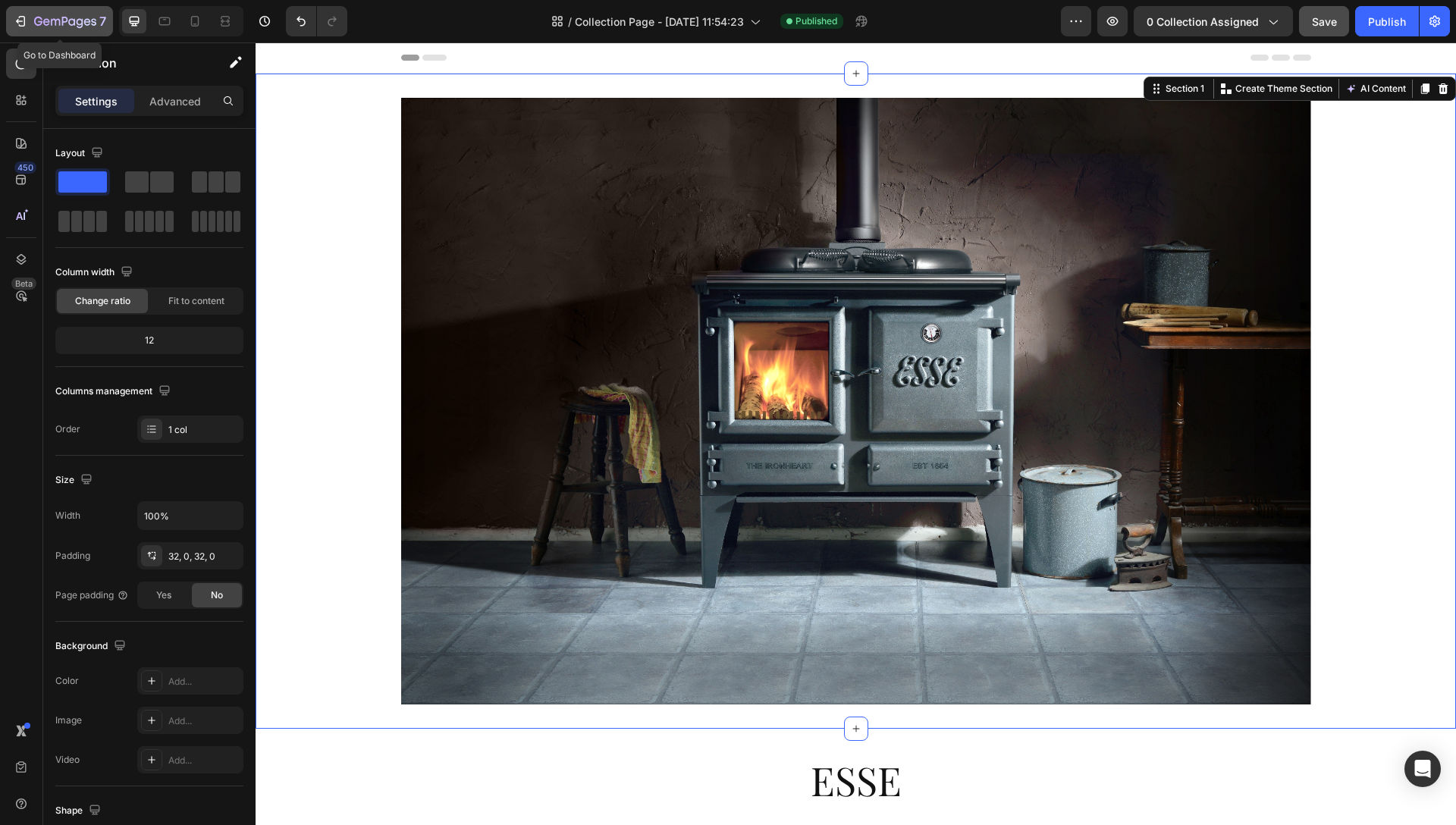
click at [13, 20] on icon "button" at bounding box center [21, 21] width 15 height 15
